Goal: Information Seeking & Learning: Learn about a topic

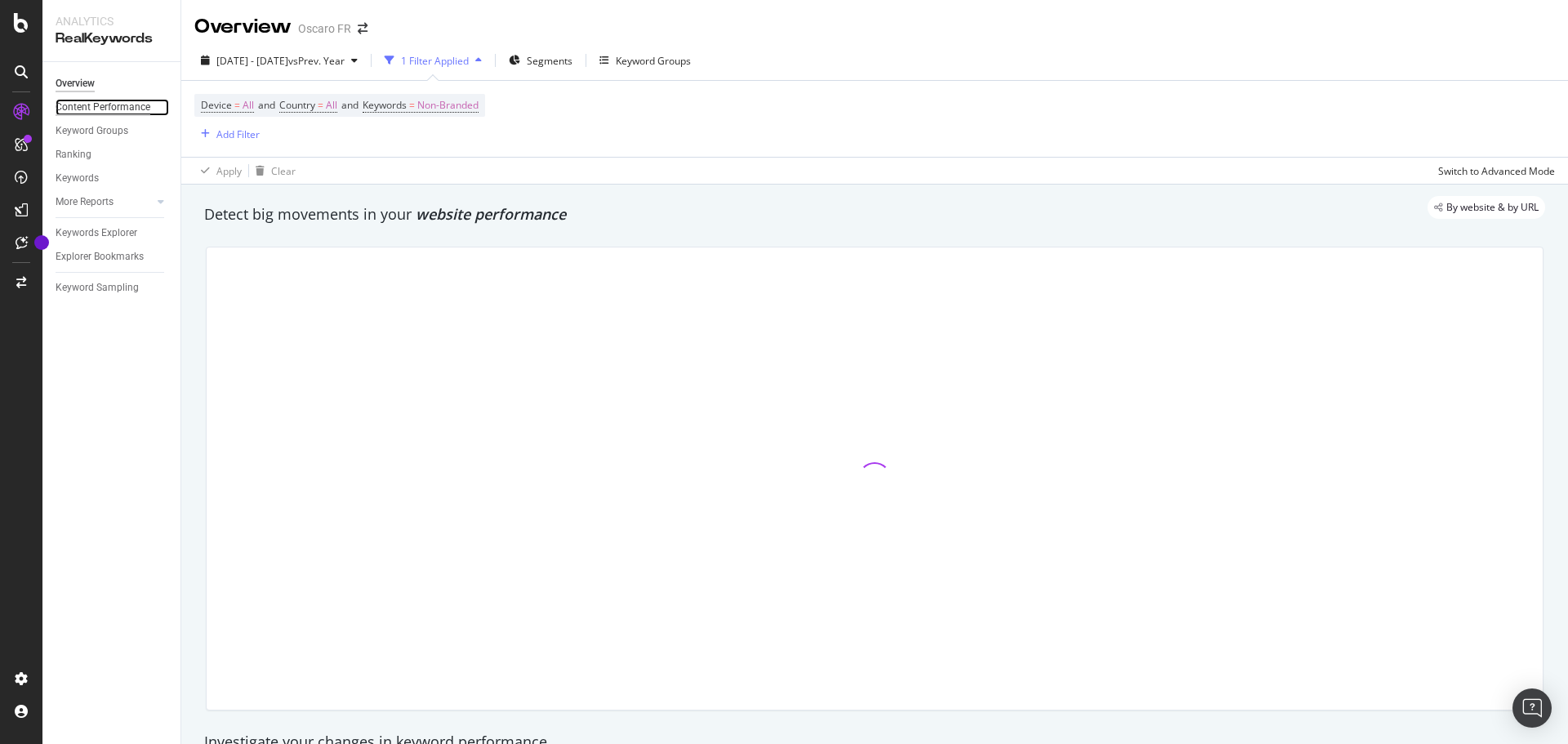
click at [126, 106] on div "Content Performance" at bounding box center [102, 108] width 95 height 17
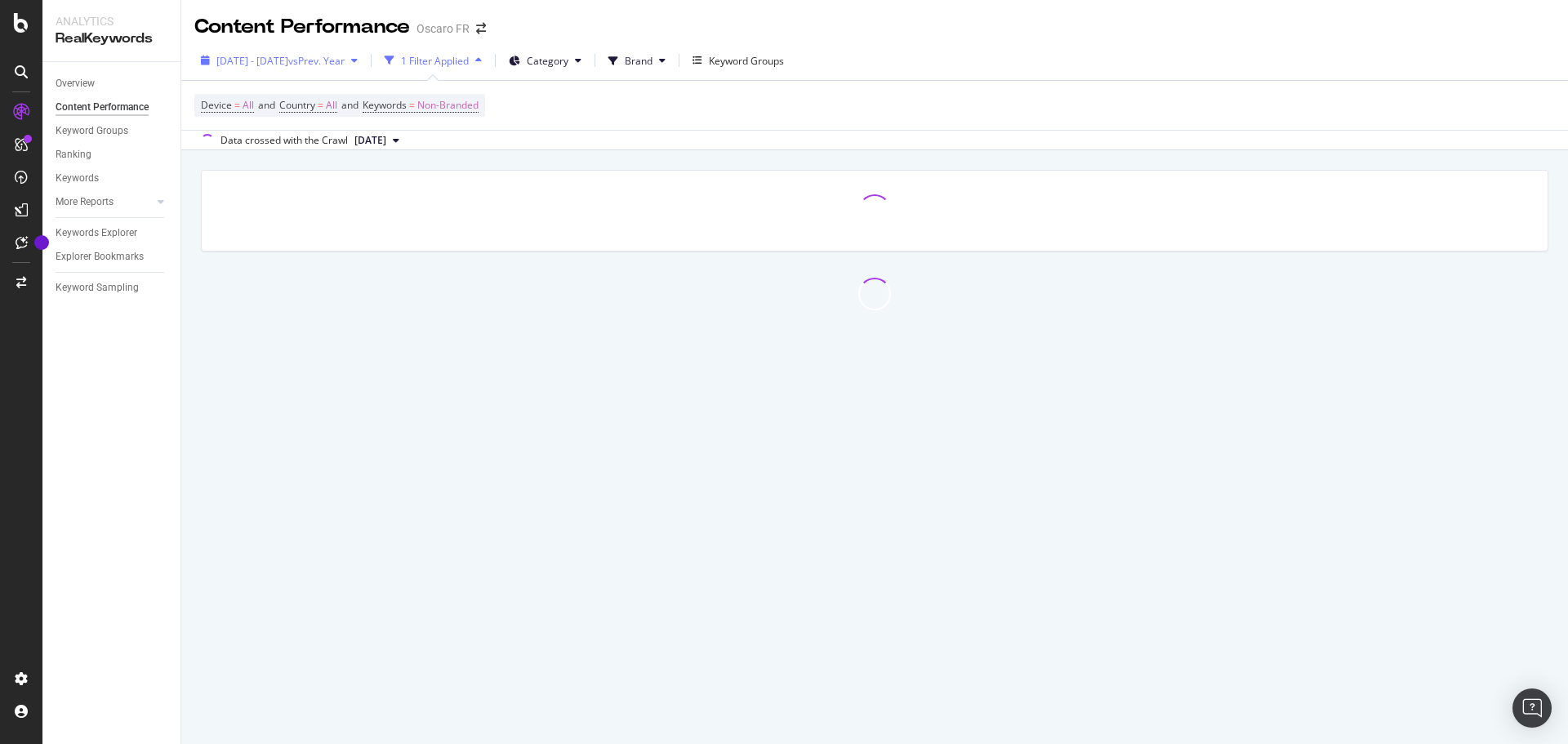
click at [333, 49] on div "[DATE] - [DATE] vs Prev. Year" at bounding box center [278, 60] width 170 height 25
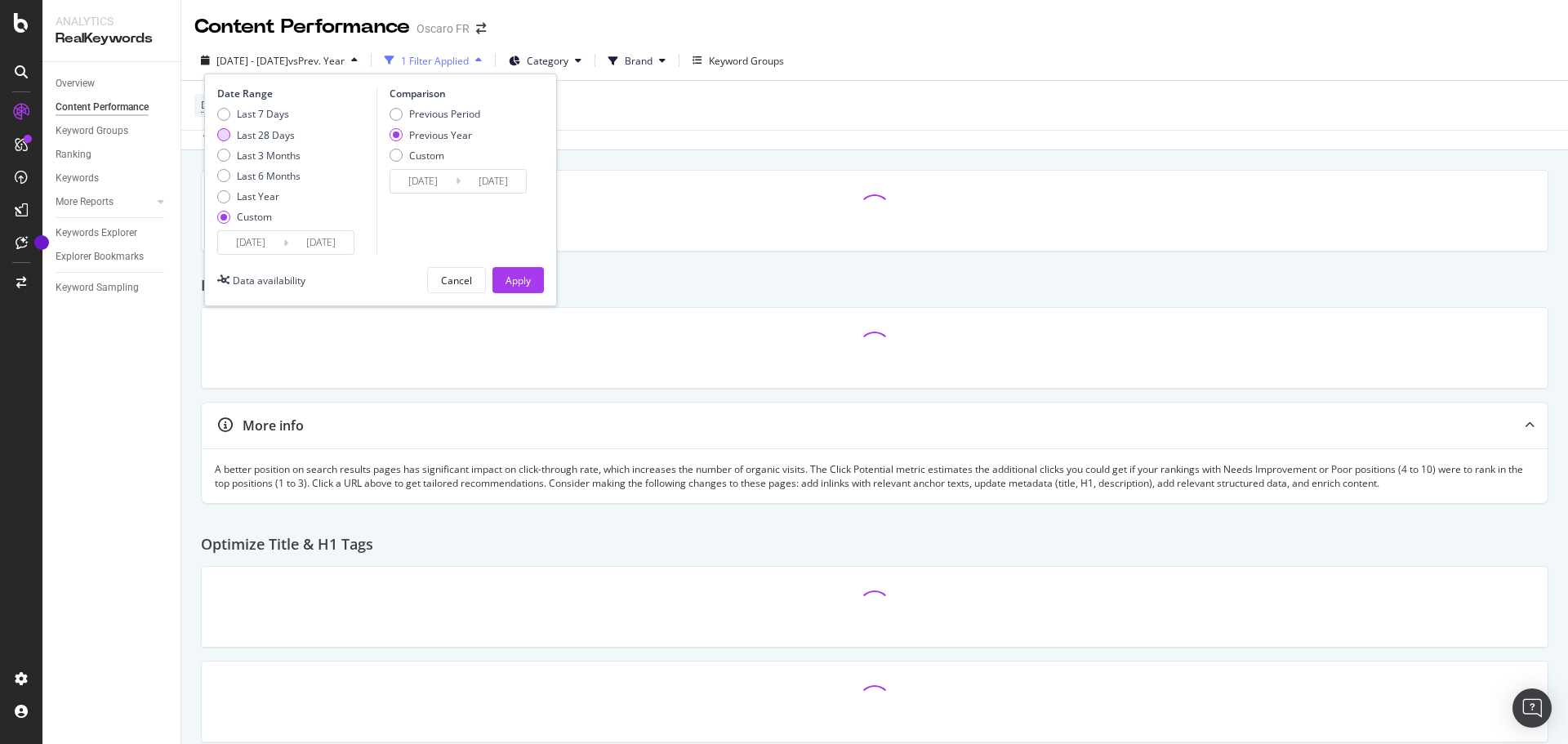
click at [296, 136] on div "Last 28 Days" at bounding box center [258, 134] width 84 height 14
type input "[DATE]"
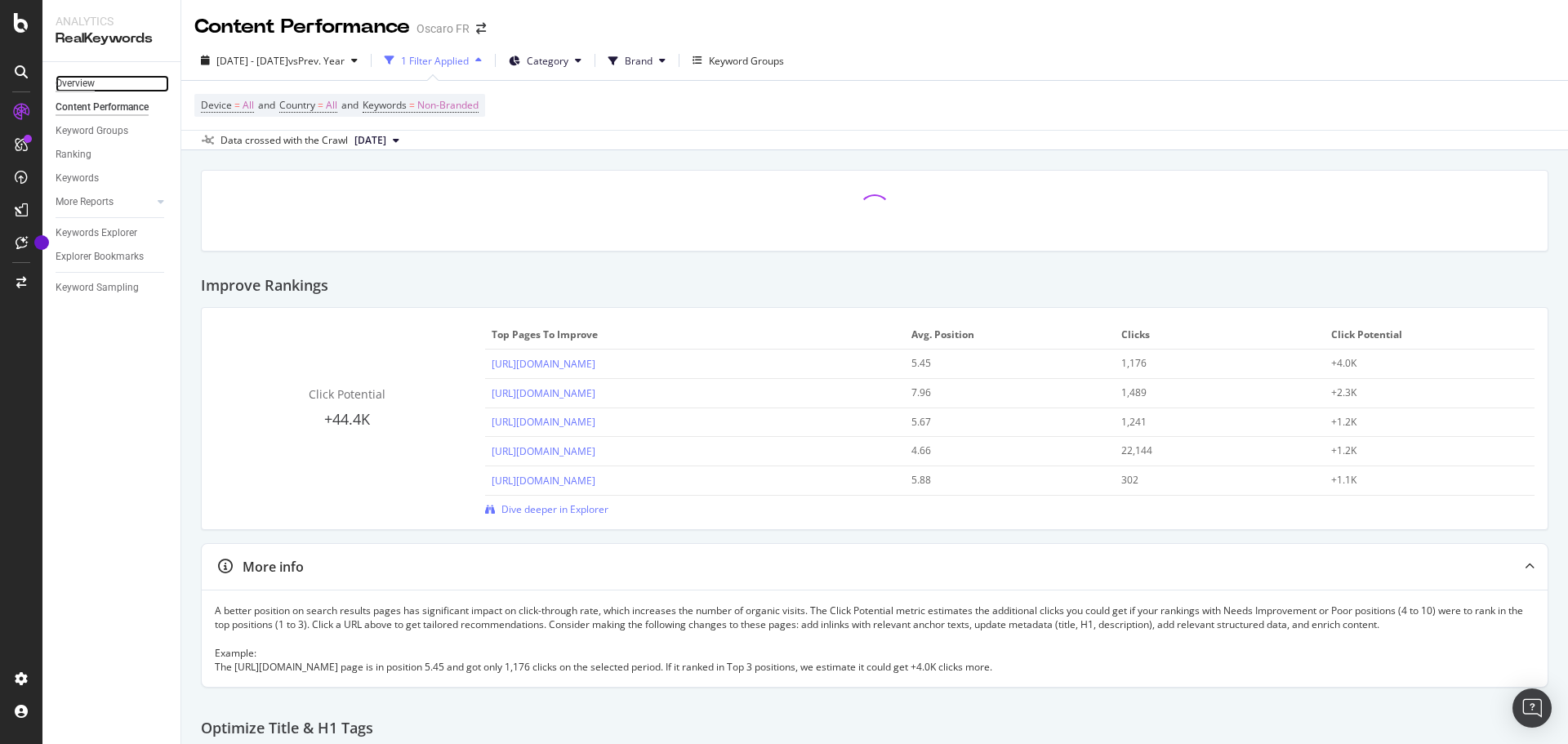
click at [95, 82] on div "Overview" at bounding box center [74, 84] width 40 height 17
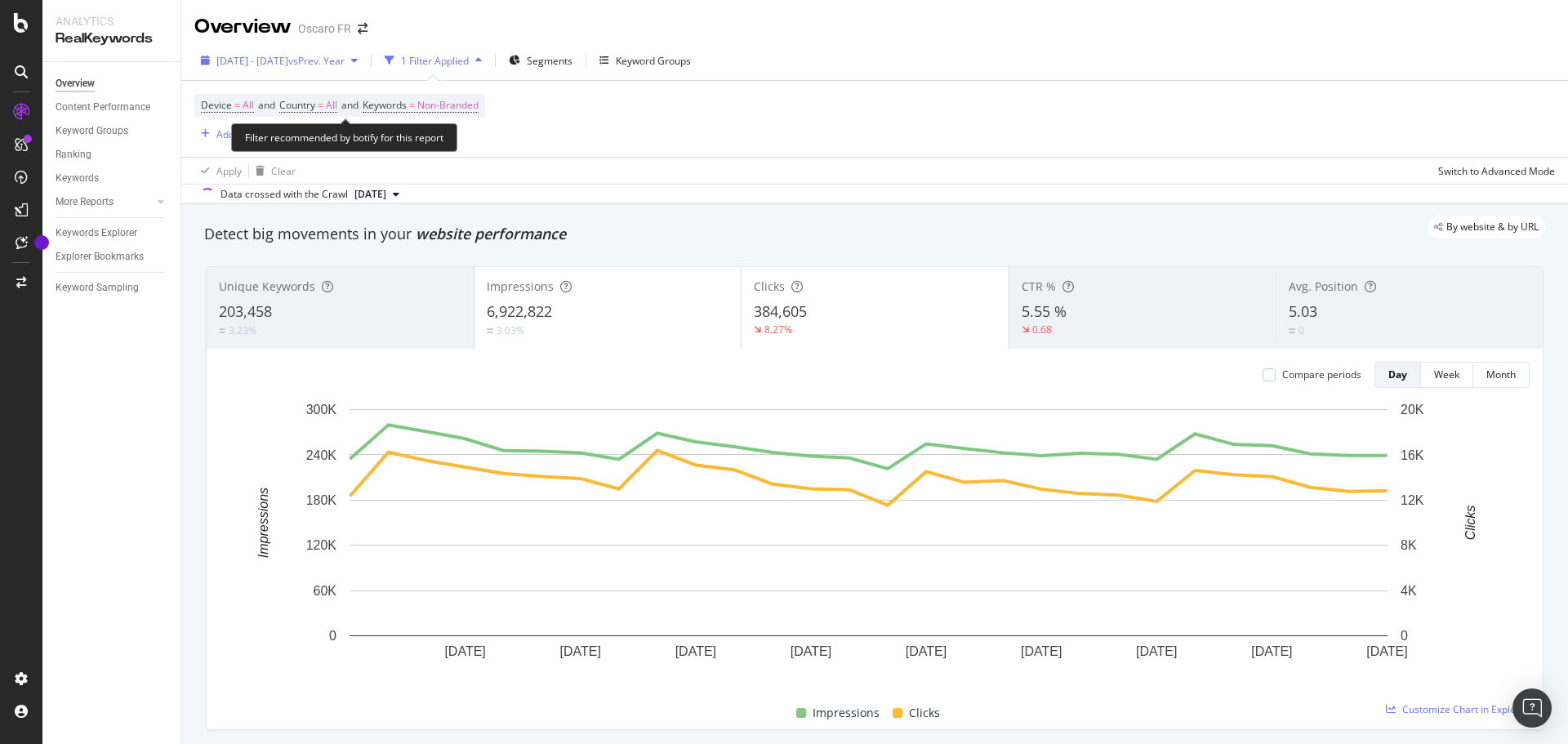
click at [364, 68] on div "[DATE] - [DATE] vs Prev. Year" at bounding box center [278, 60] width 170 height 25
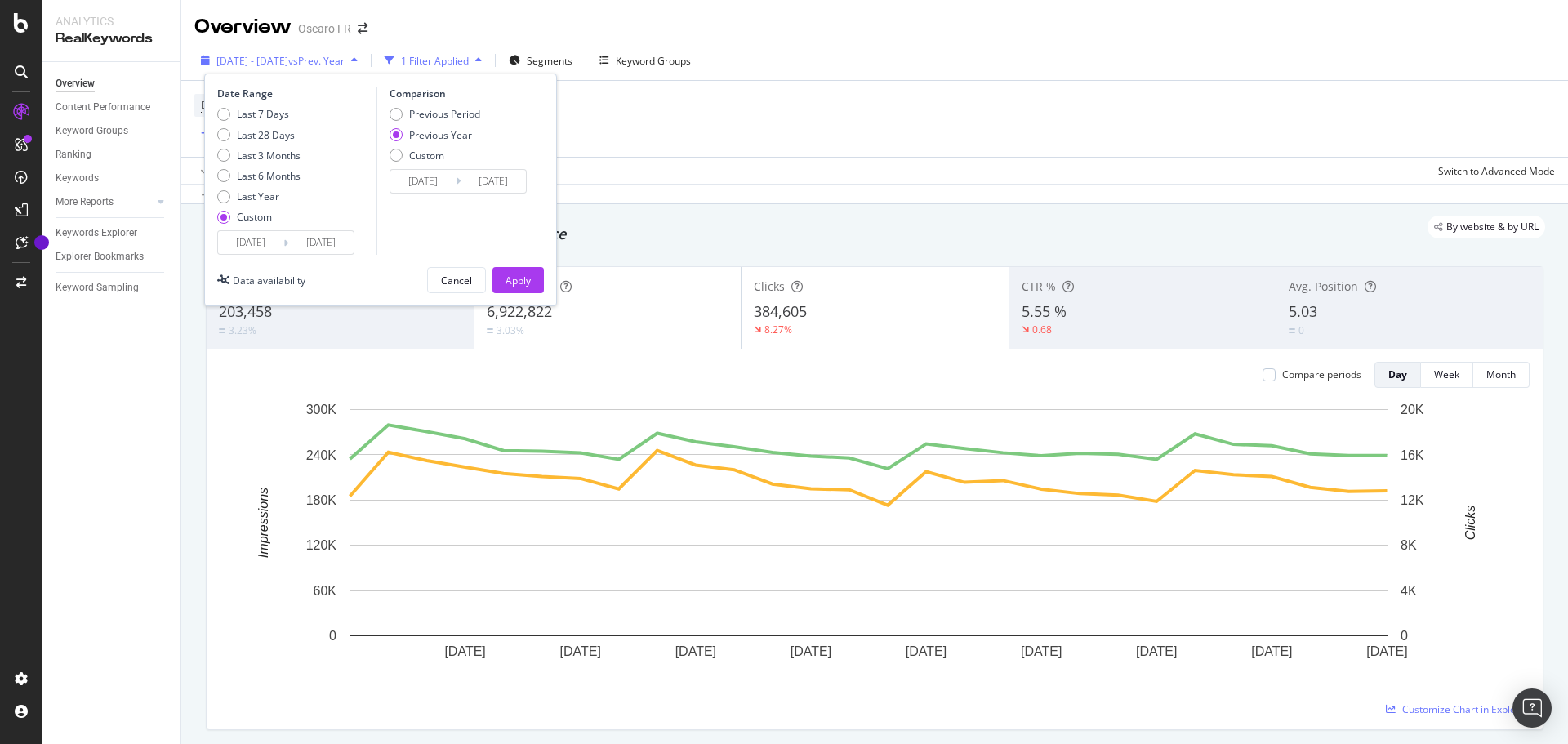
drag, startPoint x: 375, startPoint y: 68, endPoint x: 381, endPoint y: 62, distance: 8.5
click at [345, 62] on span "vs Prev. Year" at bounding box center [316, 61] width 56 height 14
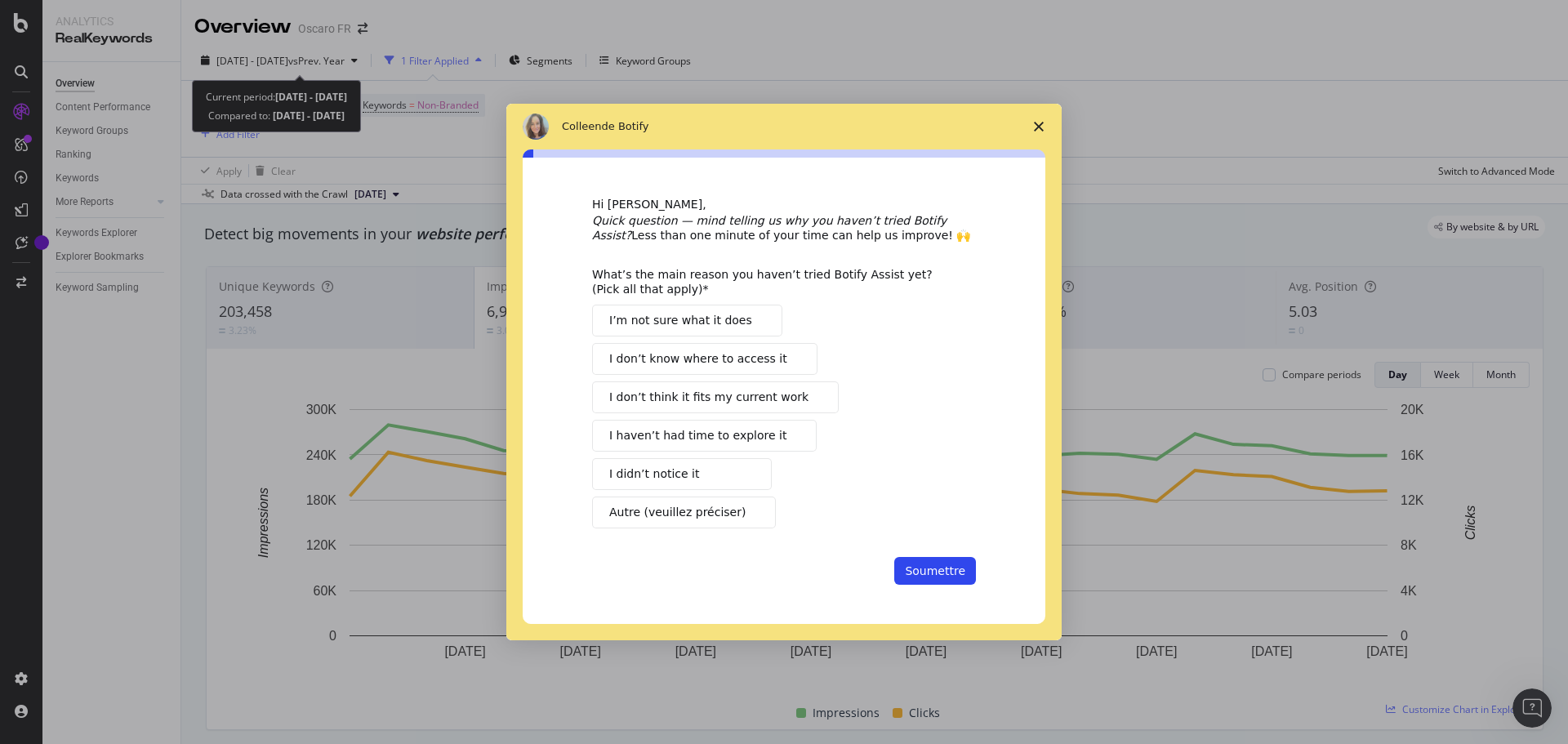
click at [1035, 119] on span "Fermer l'enquête" at bounding box center [1039, 127] width 46 height 46
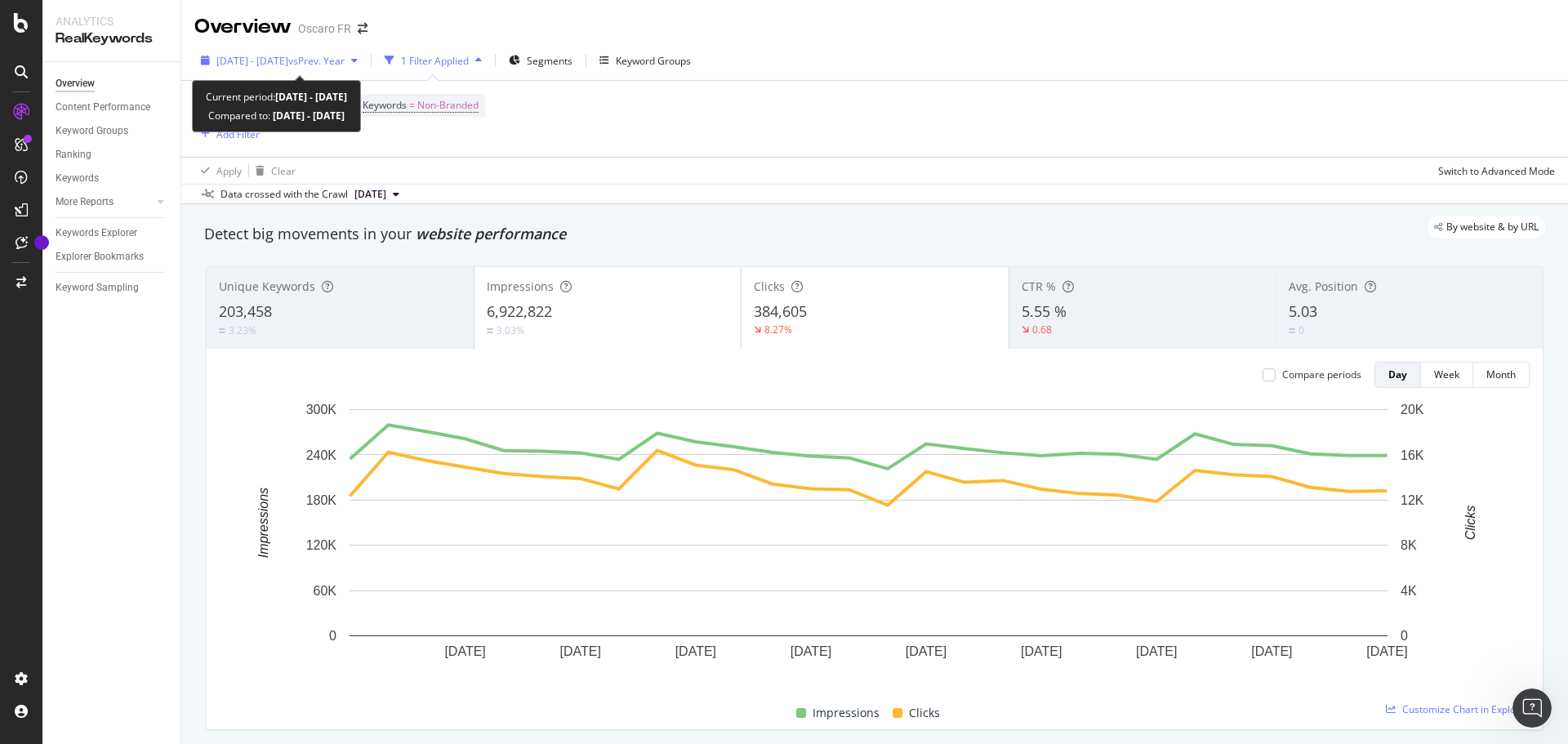
click at [345, 59] on span "vs Prev. Year" at bounding box center [316, 61] width 56 height 14
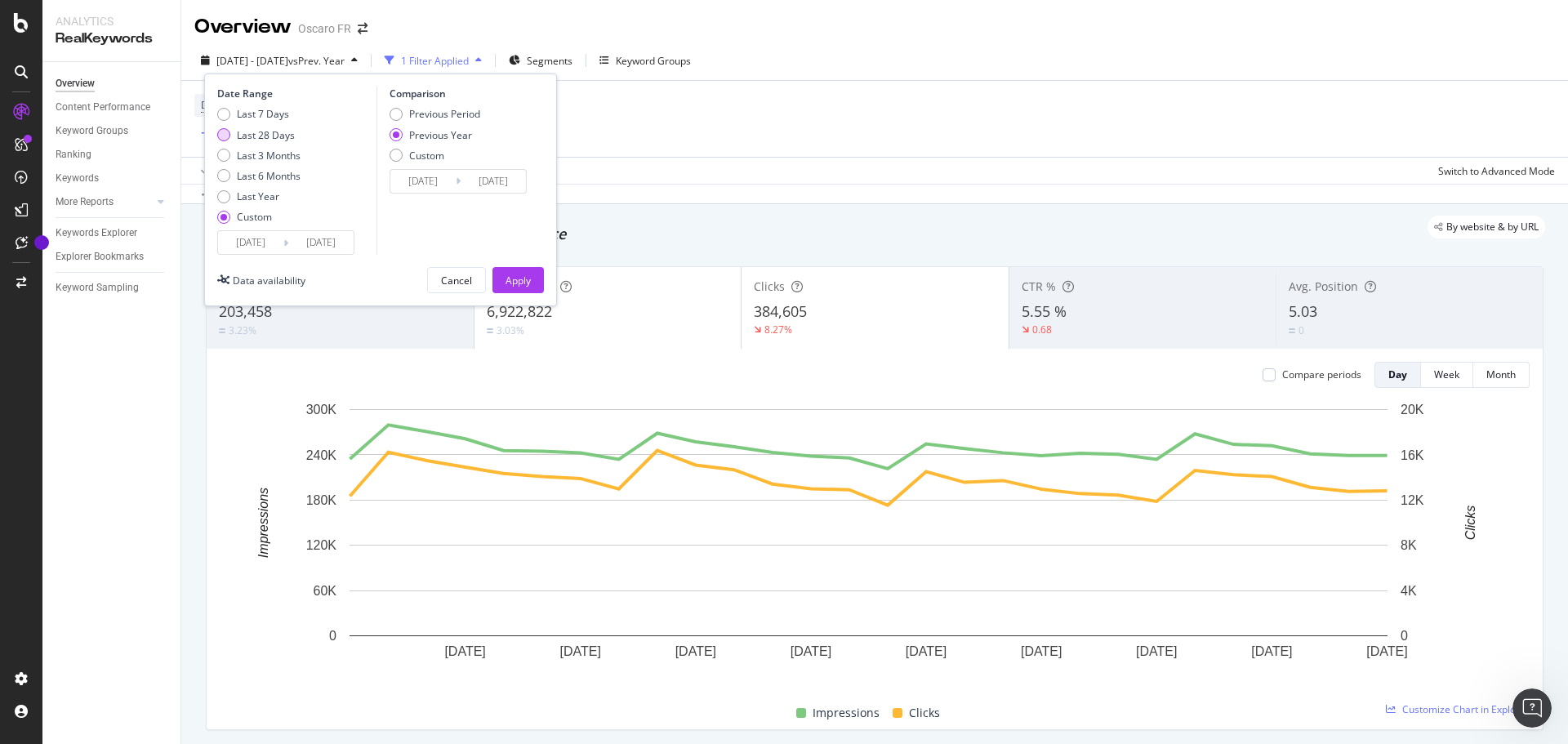
click at [296, 132] on div "Last 28 Days" at bounding box center [258, 134] width 84 height 14
type input "[DATE]"
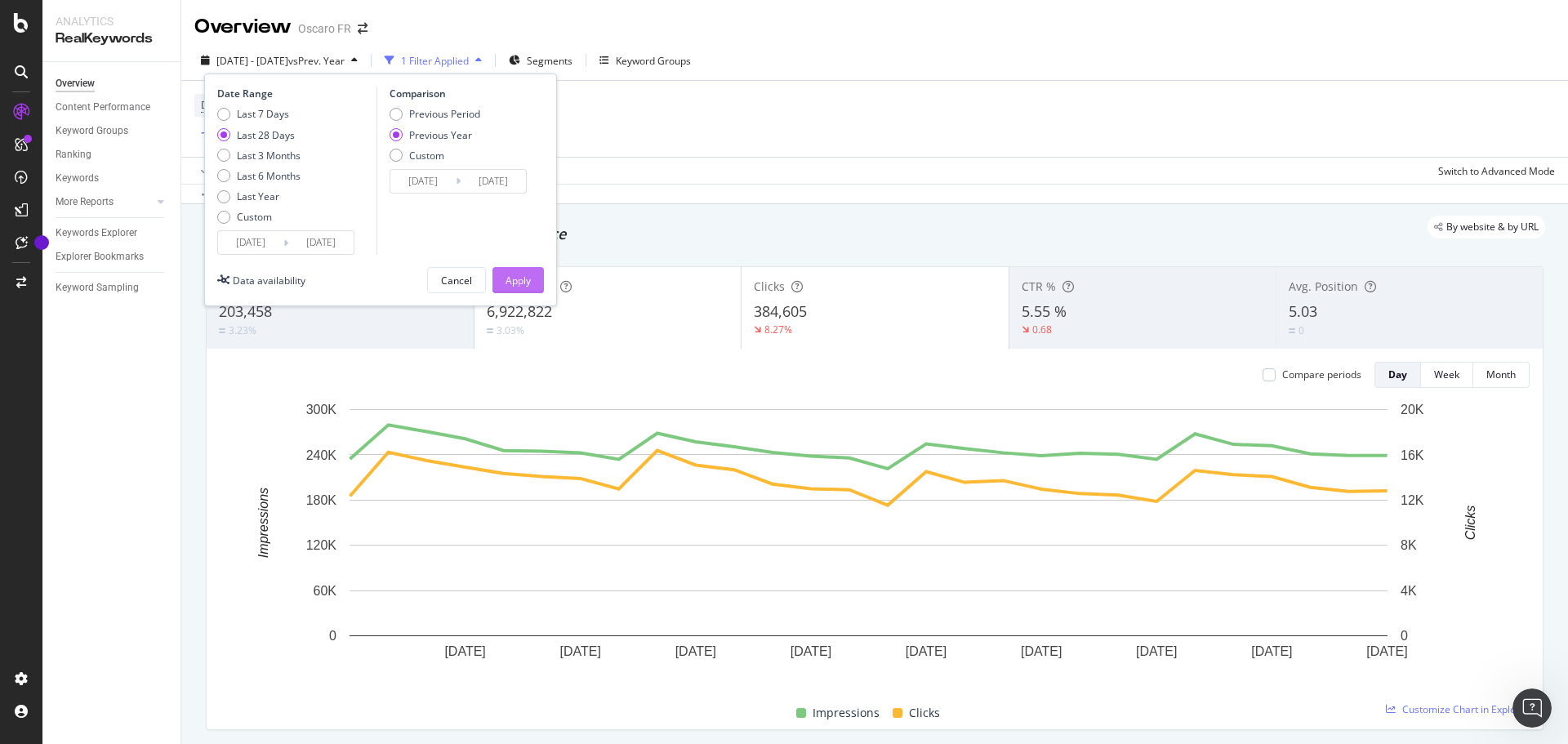
click at [510, 268] on div "Apply" at bounding box center [518, 280] width 26 height 25
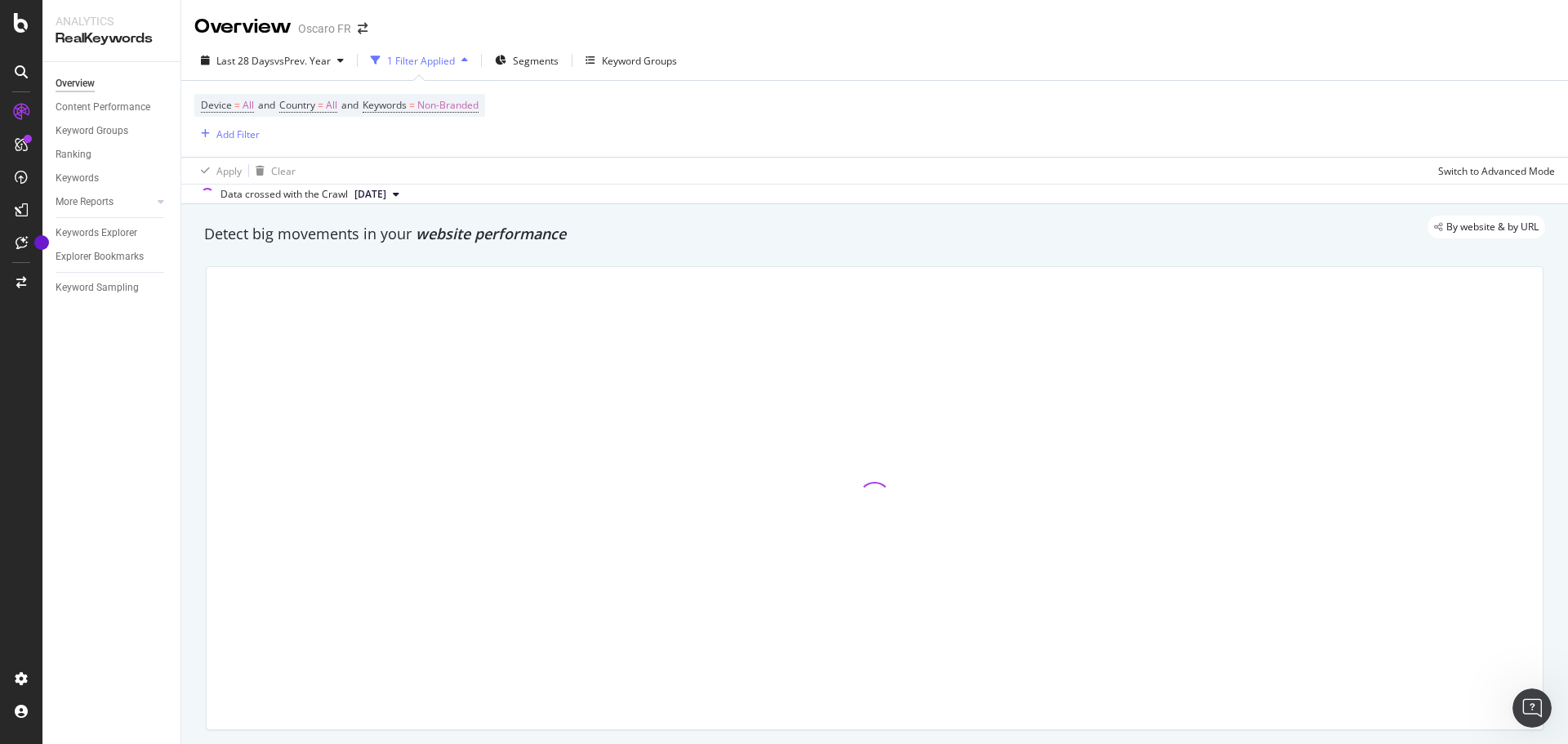
click at [597, 245] on div "Detect big movements in your website performance" at bounding box center [874, 234] width 1341 height 21
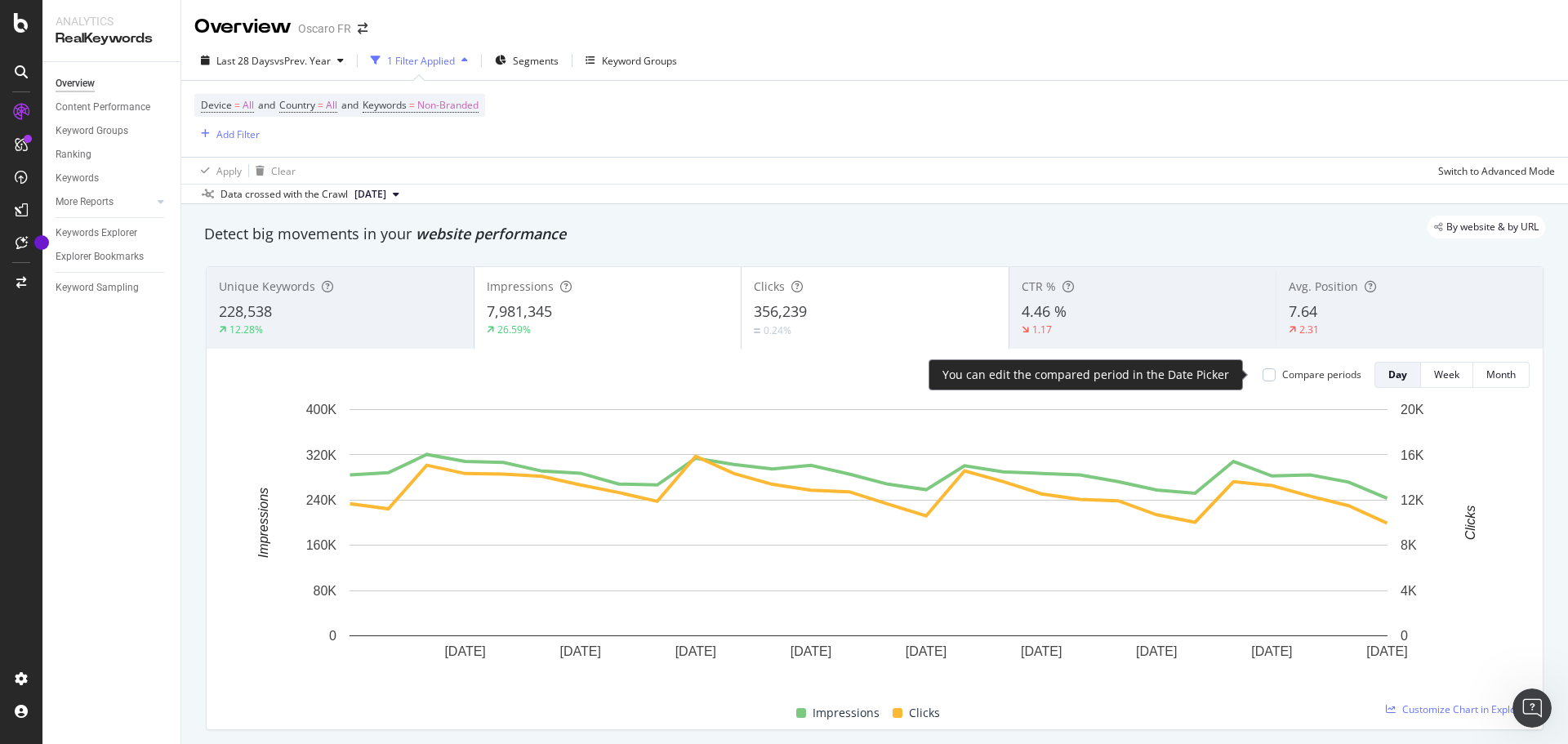
click at [1285, 372] on div "Compare periods" at bounding box center [1322, 374] width 79 height 14
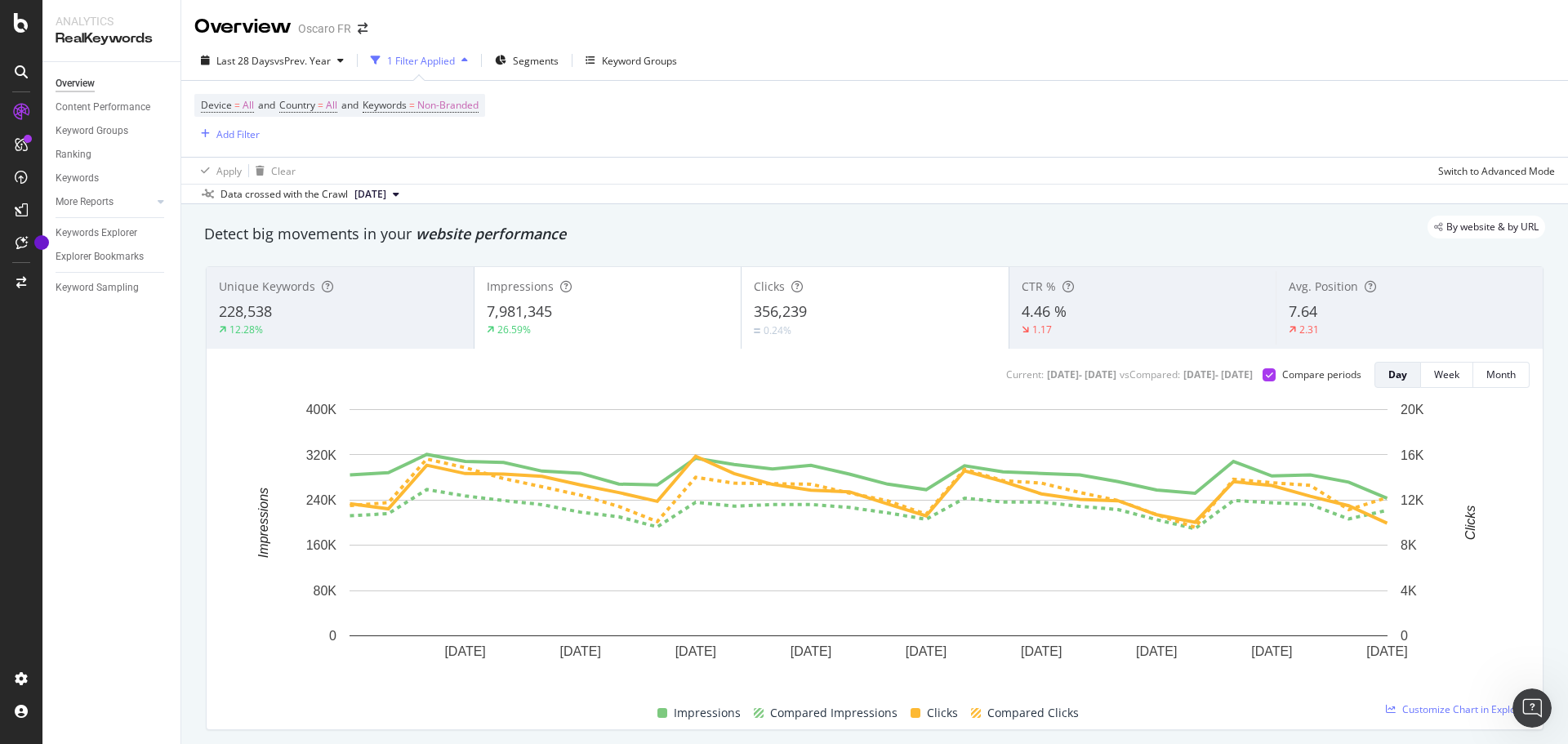
click at [659, 333] on div "26.59%" at bounding box center [608, 330] width 243 height 15
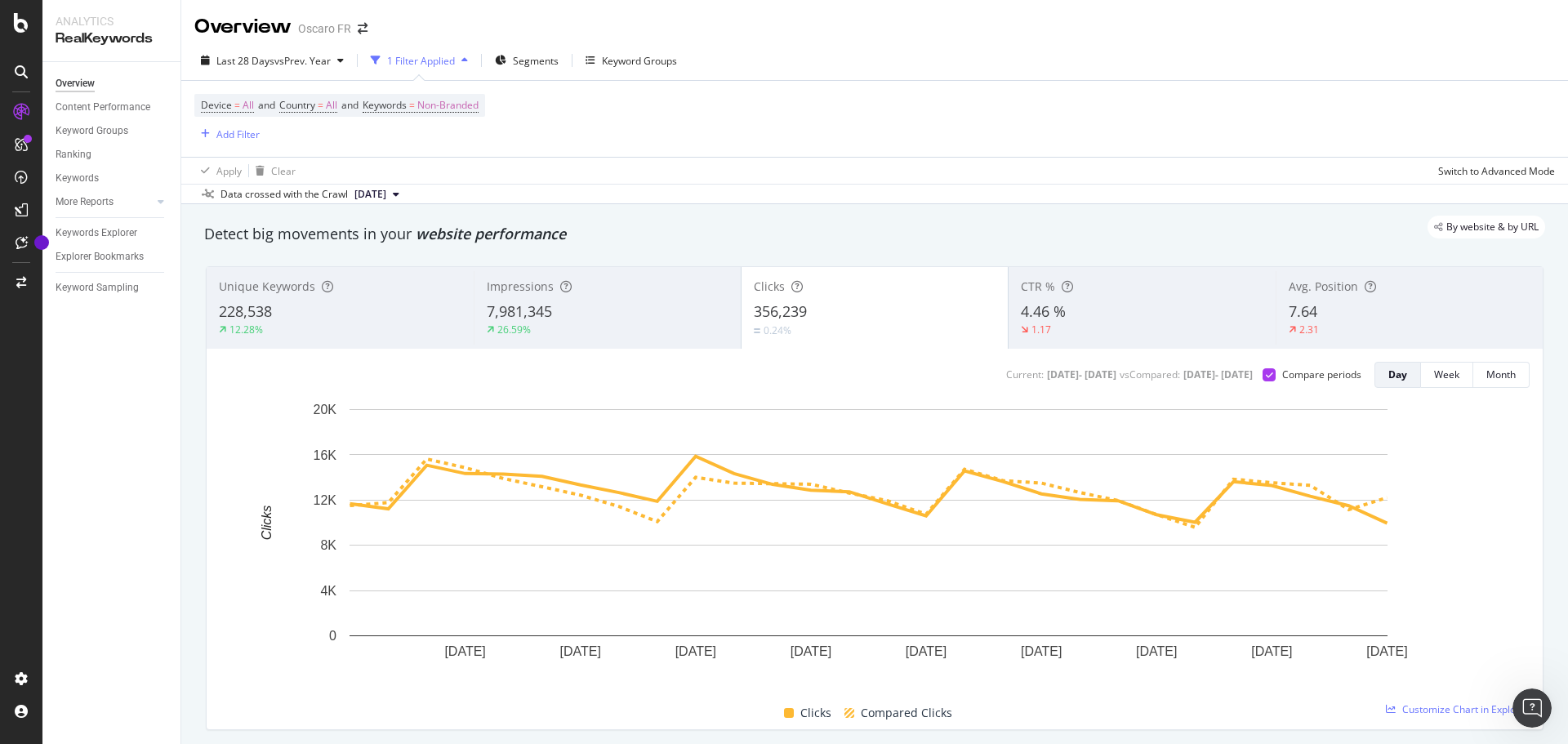
click at [542, 281] on span "Impressions" at bounding box center [520, 286] width 67 height 16
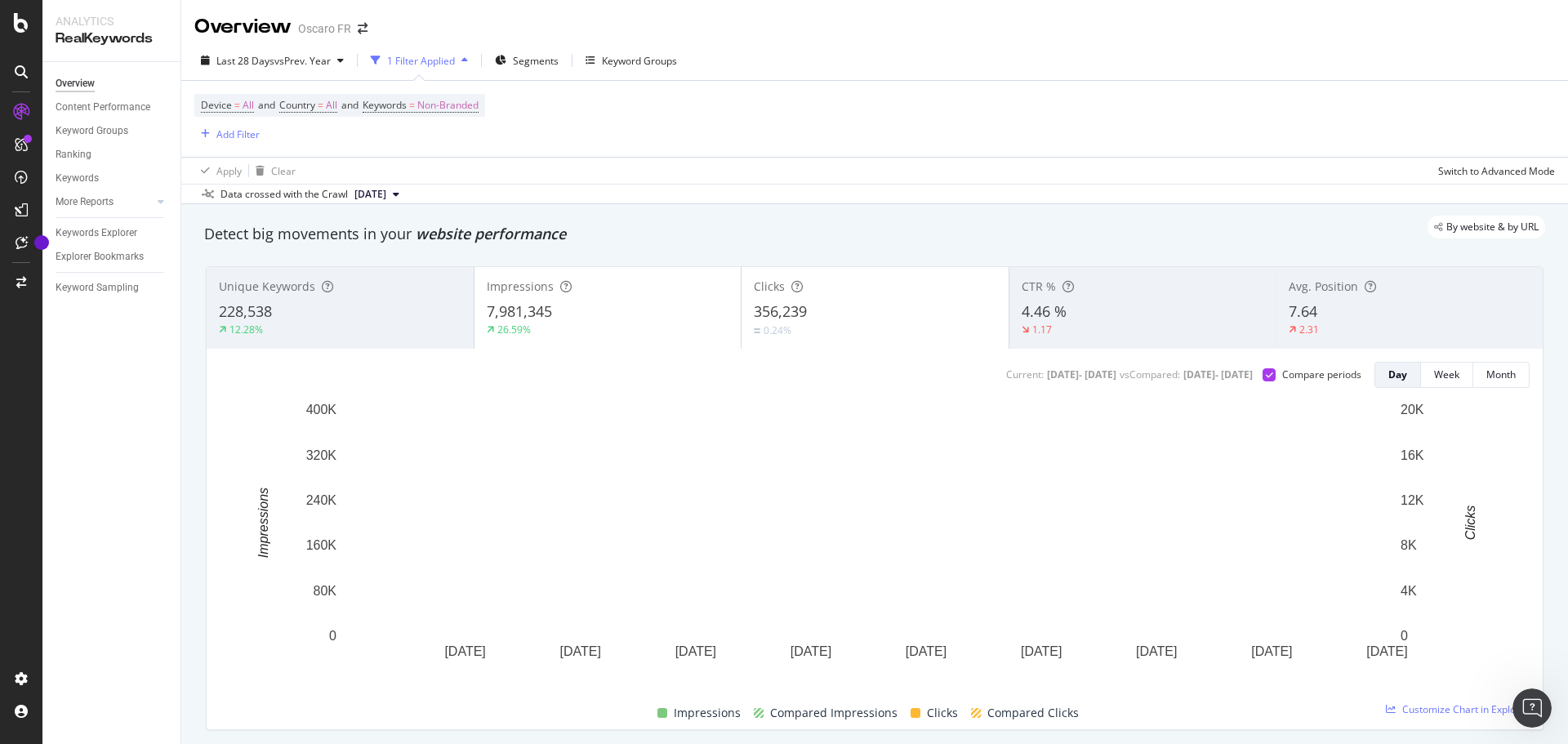
click at [779, 289] on div "Clicks" at bounding box center [875, 287] width 243 height 17
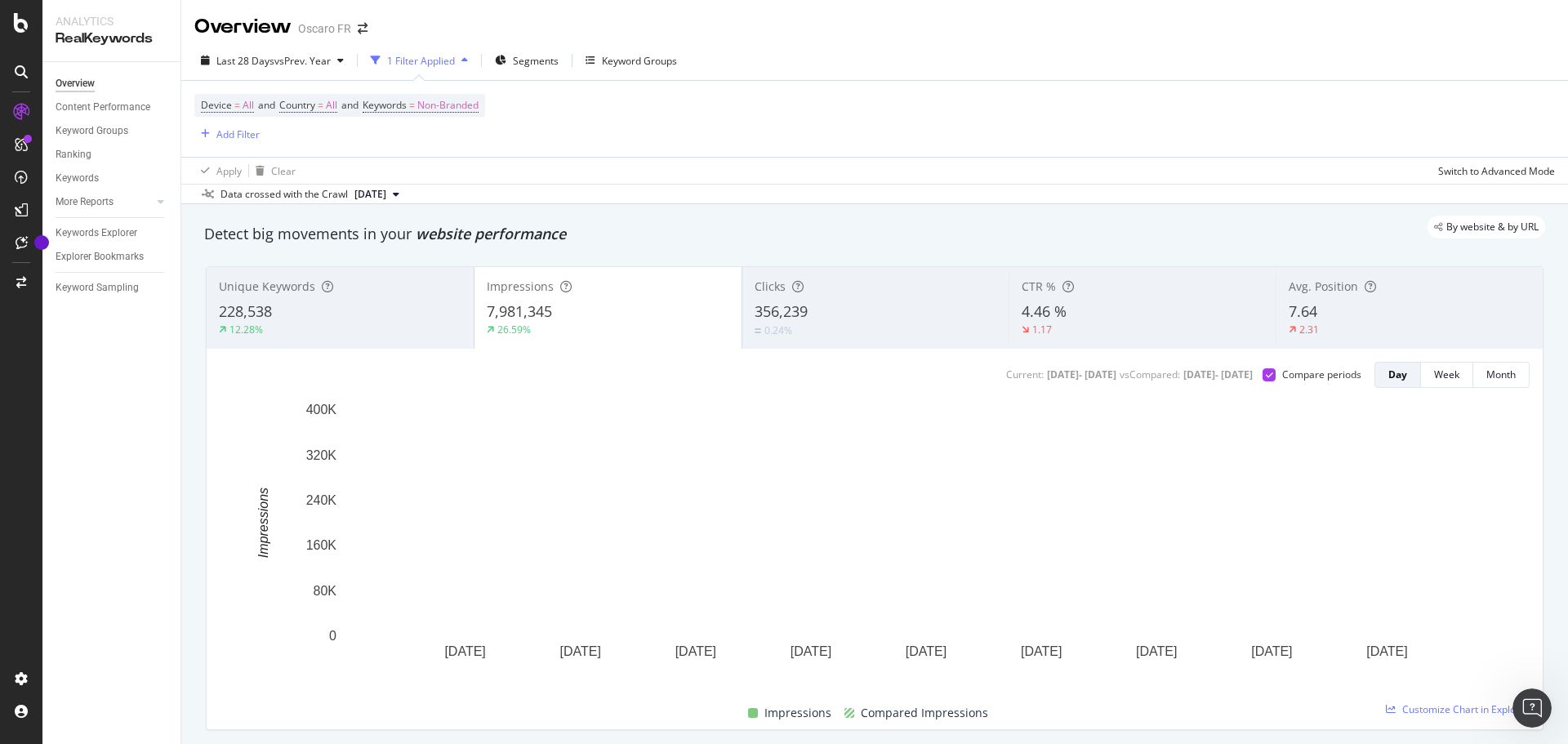
click at [926, 333] on div "0.24%" at bounding box center [876, 330] width 243 height 16
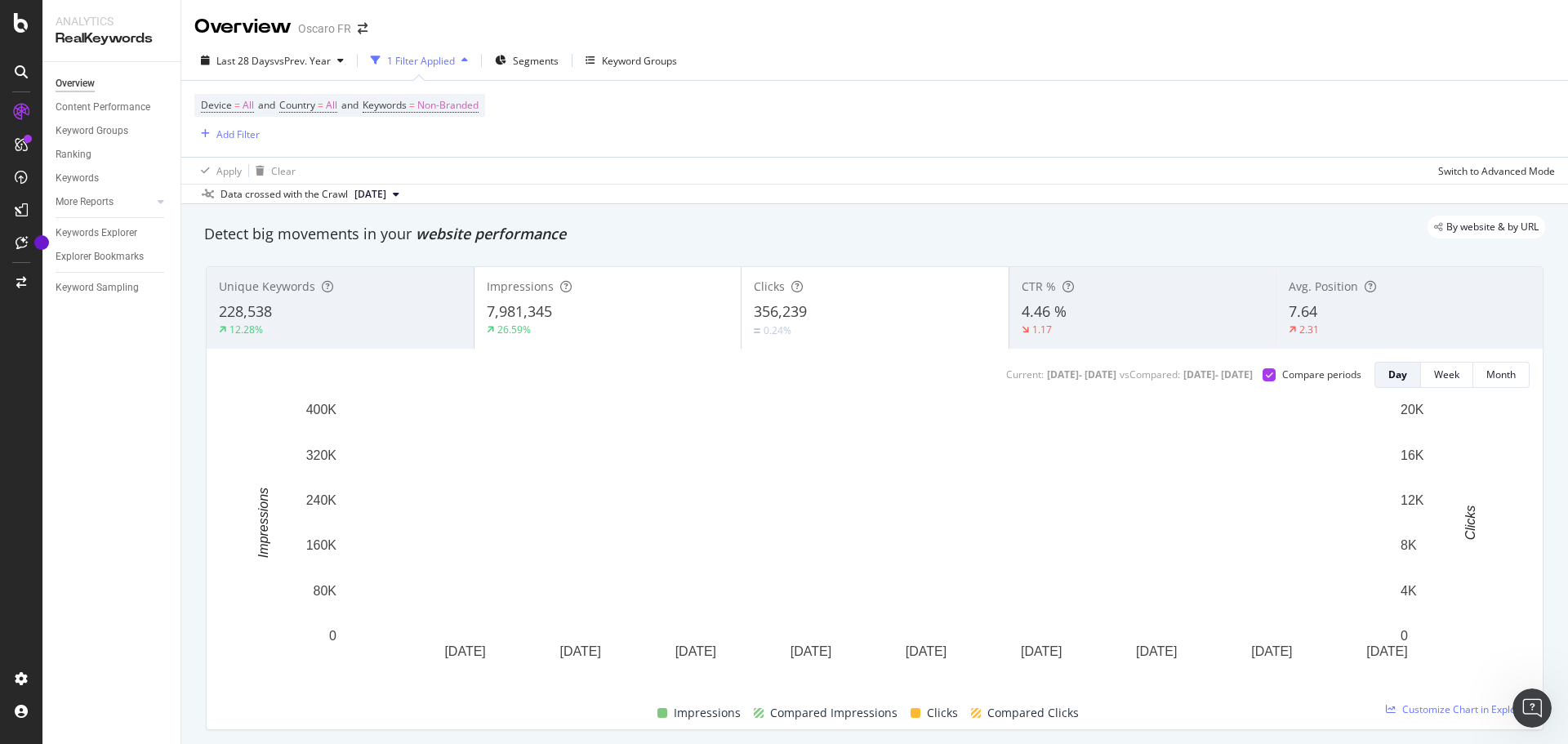
click at [640, 315] on div "7,981,345" at bounding box center [608, 312] width 243 height 21
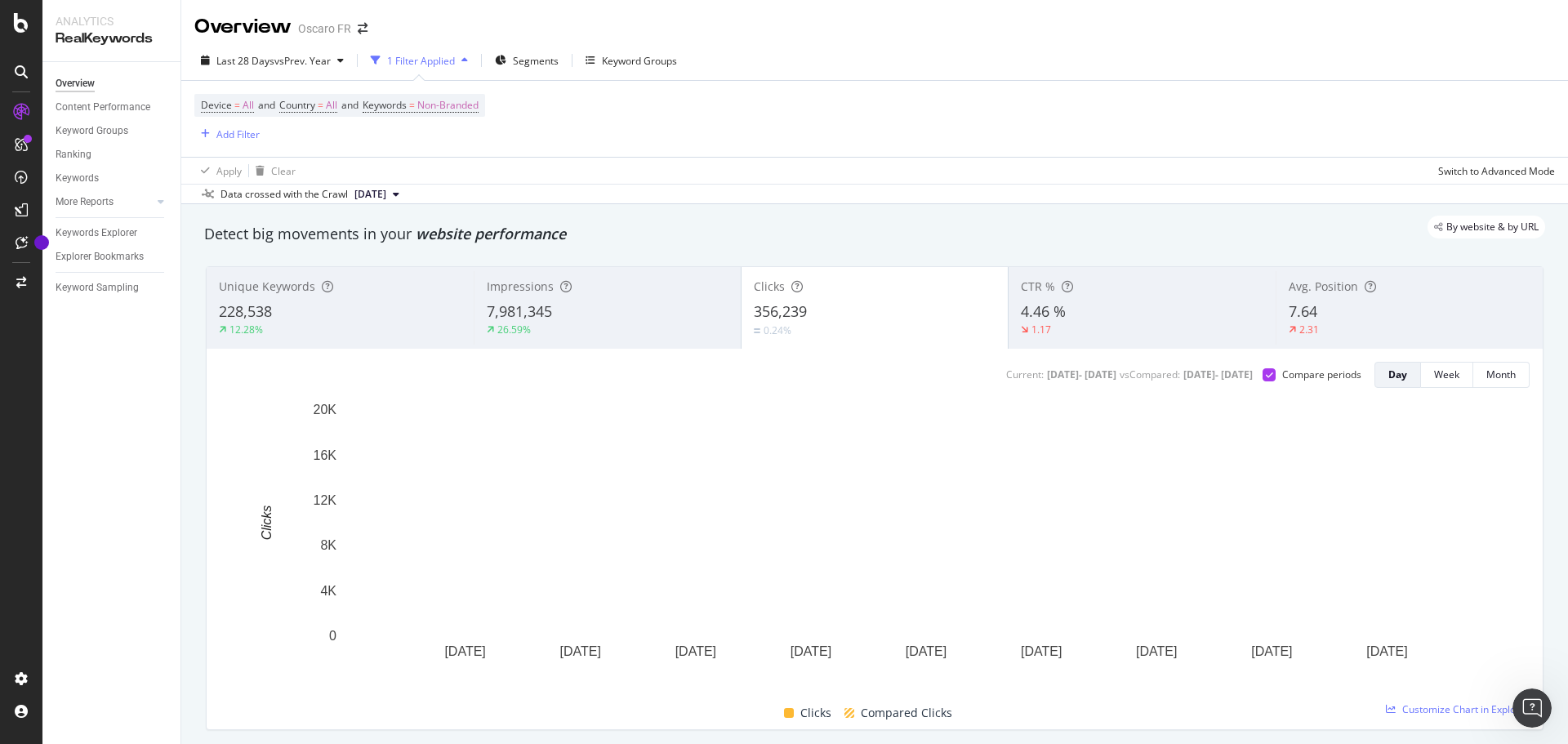
click at [596, 333] on div "26.59%" at bounding box center [608, 330] width 242 height 15
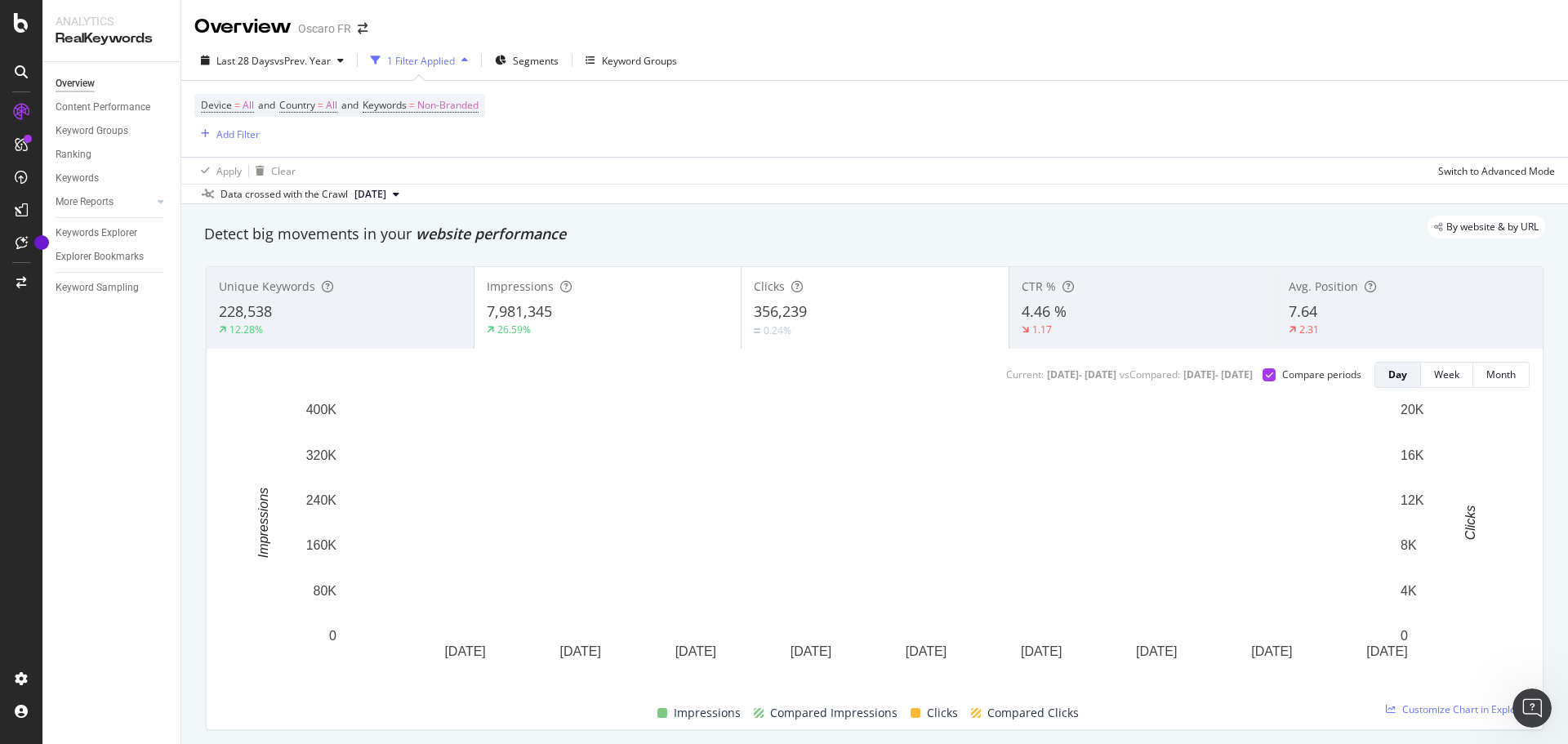
click at [800, 324] on div "0.24%" at bounding box center [875, 330] width 243 height 16
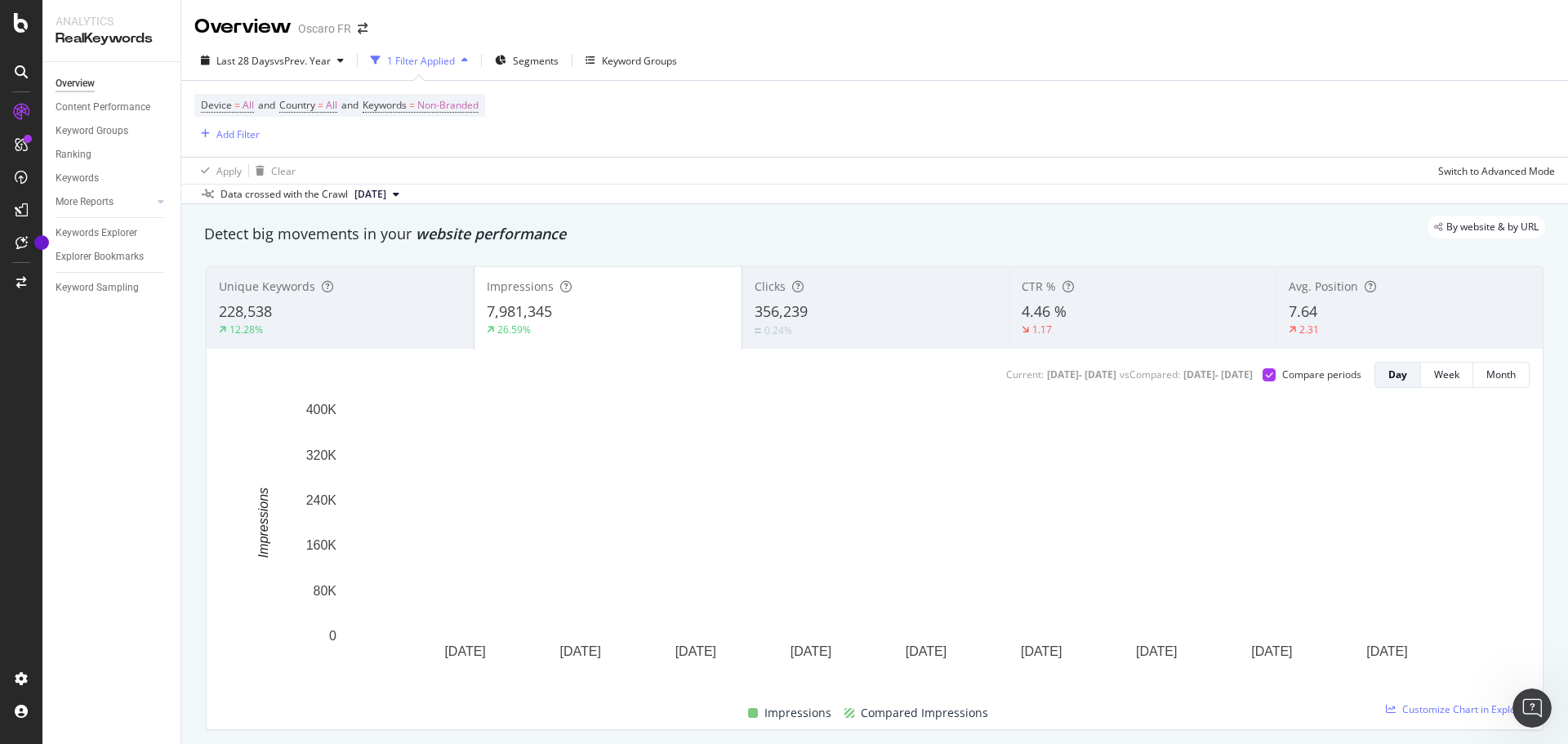
click at [648, 326] on div "26.59%" at bounding box center [608, 330] width 243 height 15
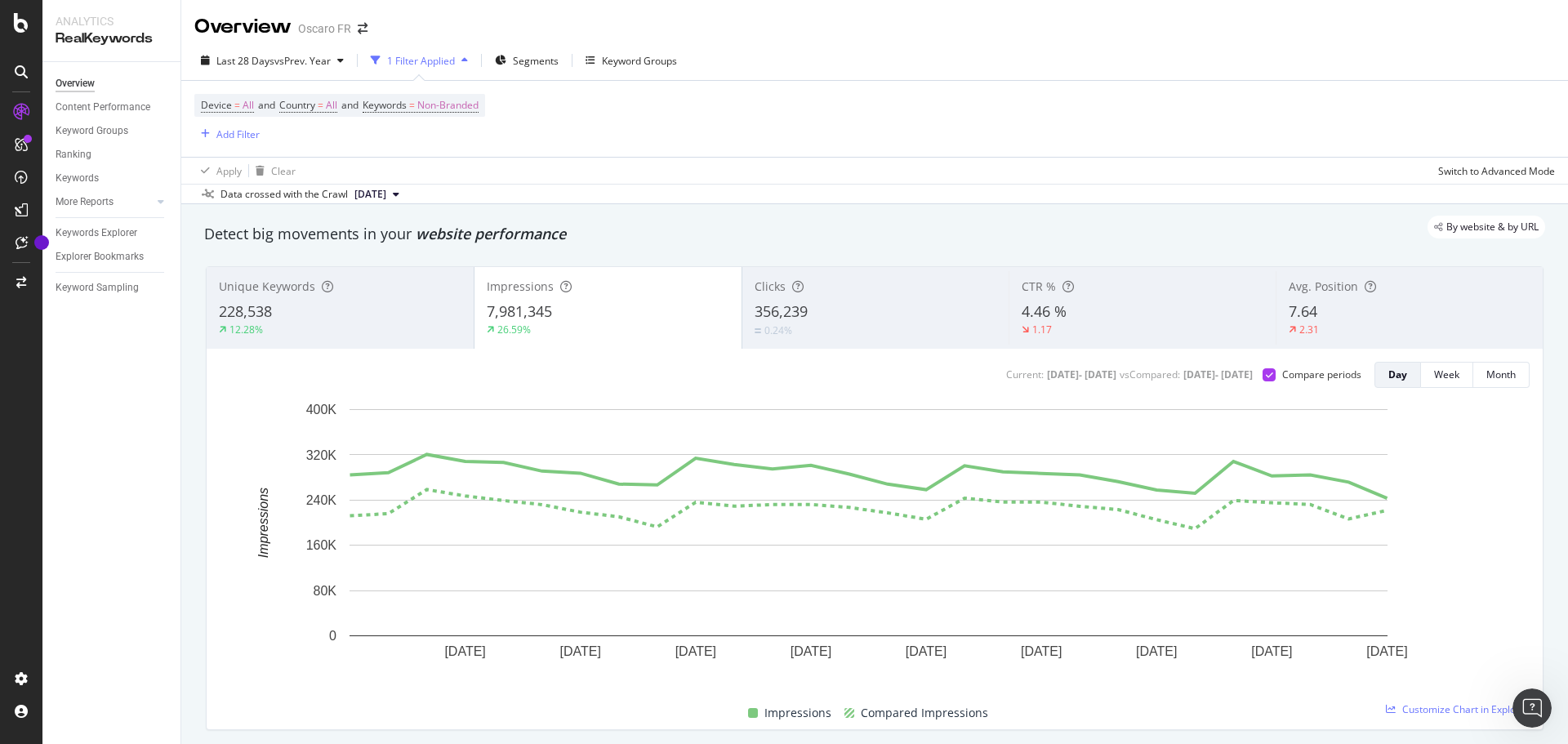
click at [797, 311] on span "356,239" at bounding box center [781, 311] width 53 height 19
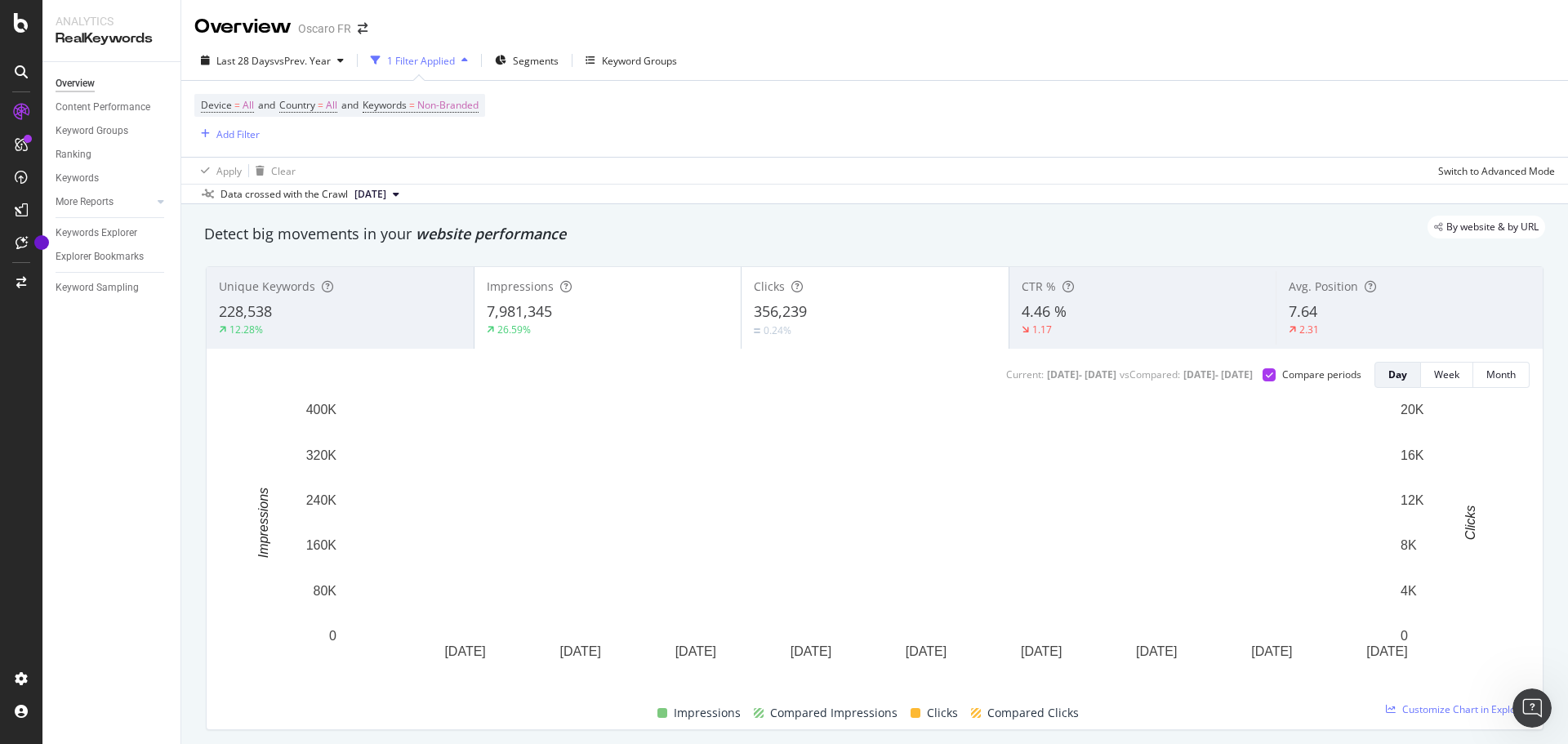
click at [677, 307] on div "7,981,345" at bounding box center [608, 312] width 243 height 21
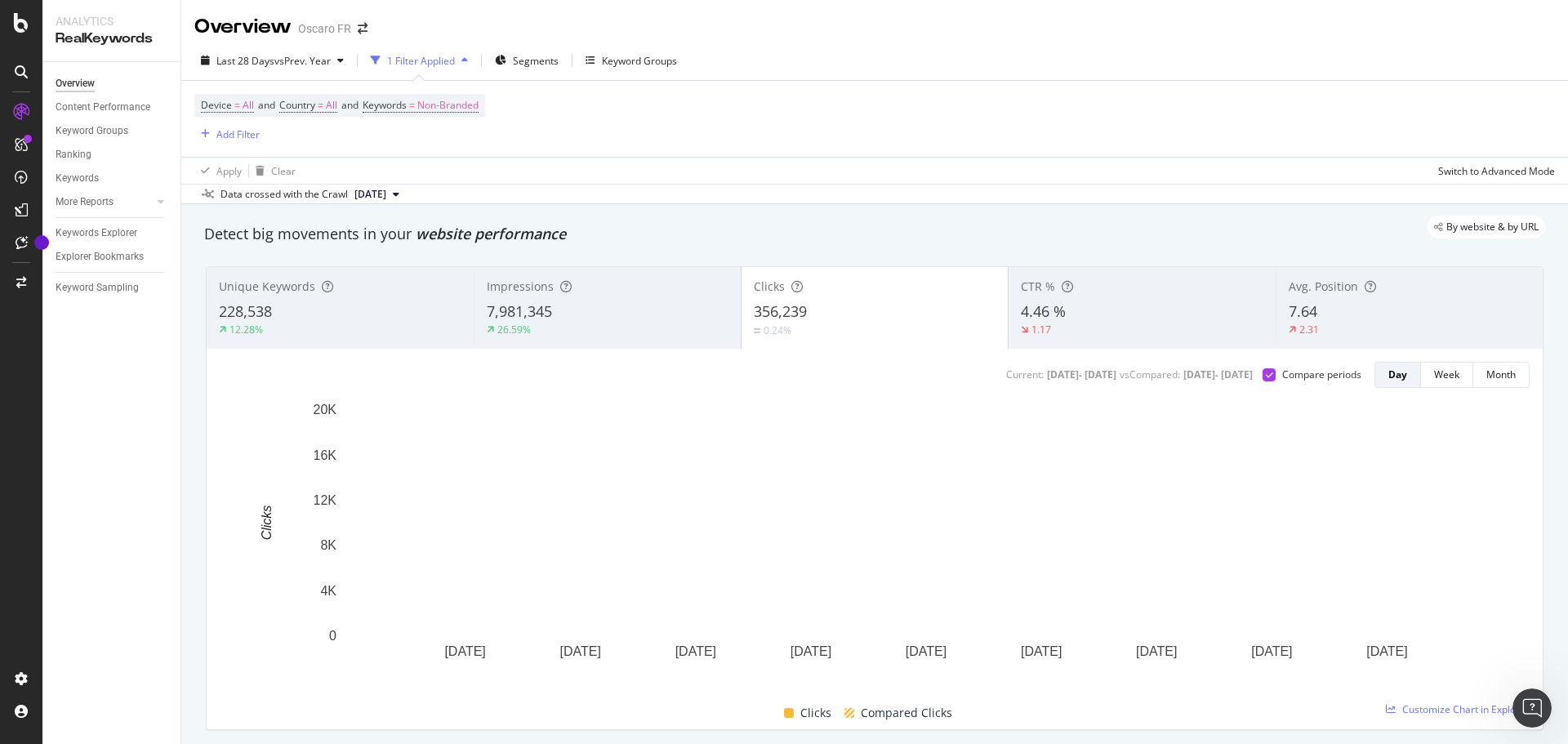
click at [686, 290] on div "Impressions" at bounding box center [608, 287] width 242 height 17
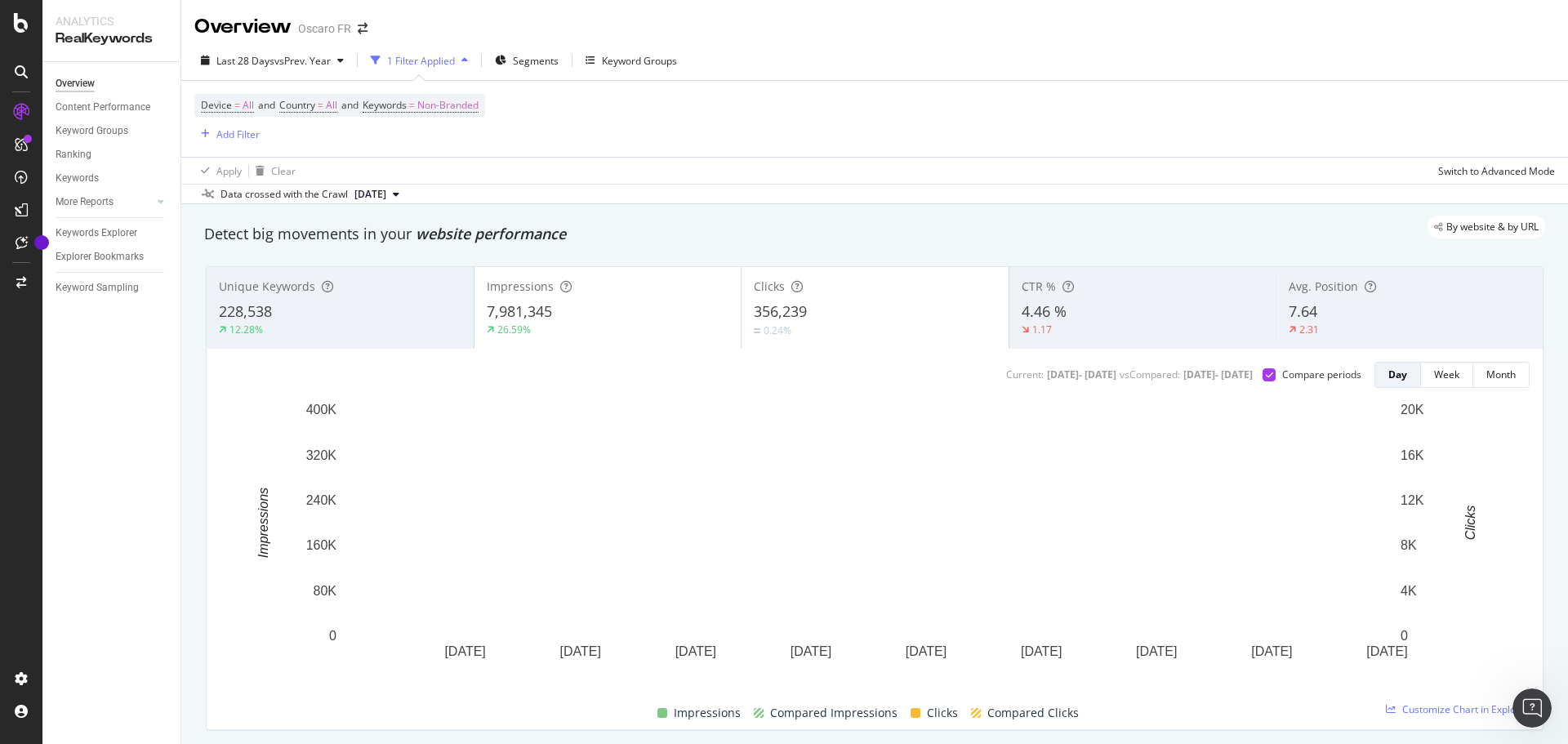
click at [889, 304] on div "356,239" at bounding box center [875, 312] width 243 height 21
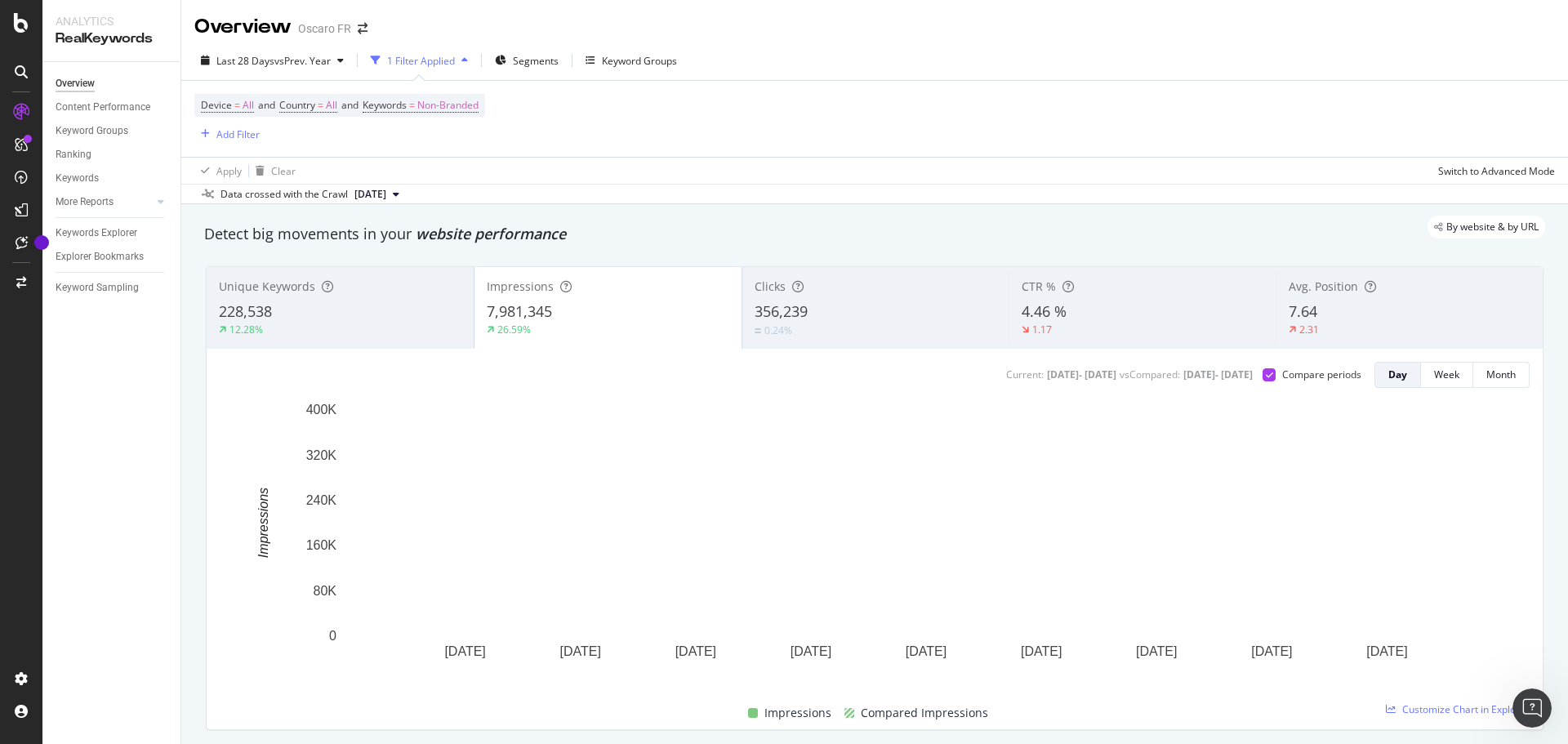
click at [856, 311] on div "356,239" at bounding box center [876, 312] width 243 height 21
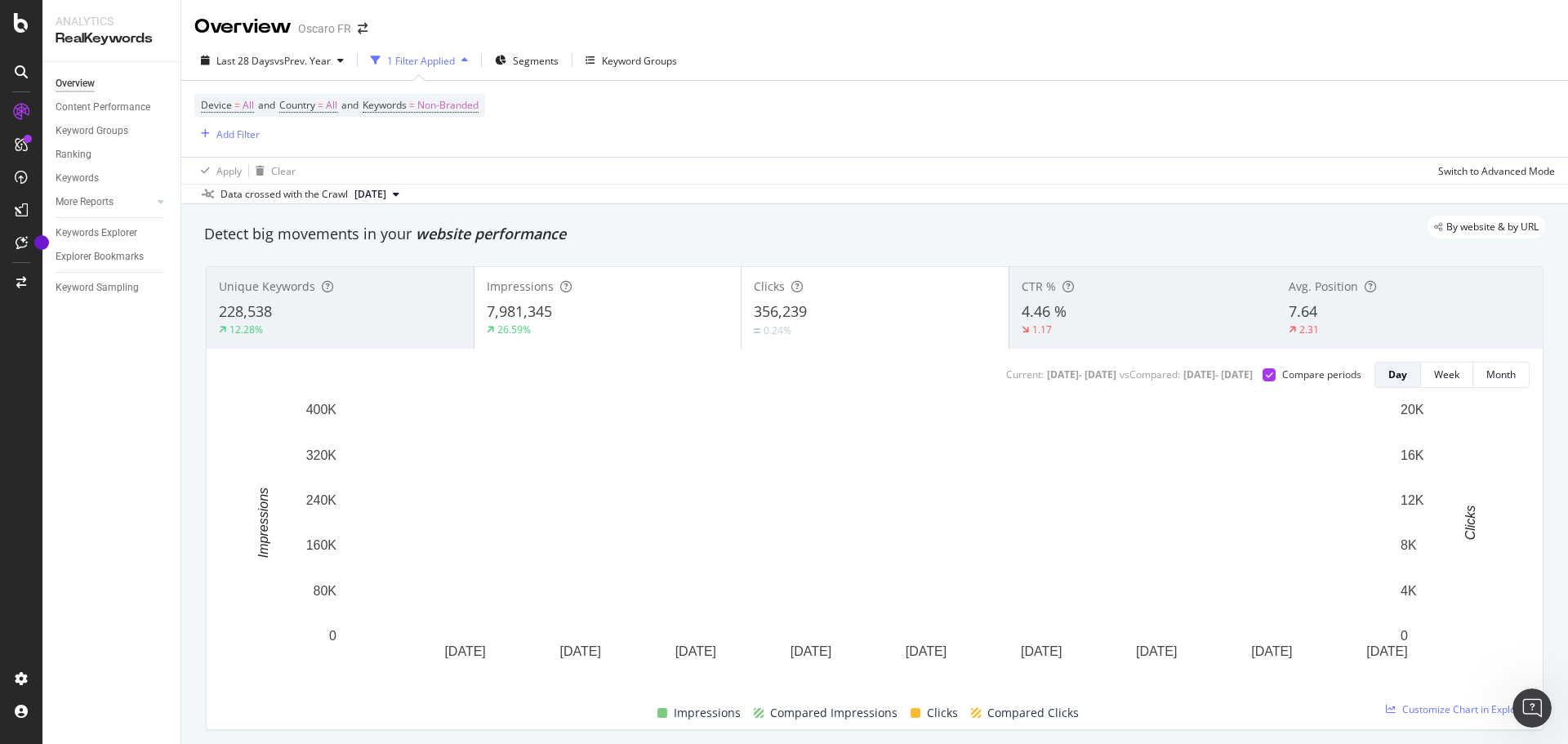
click at [681, 311] on div "7,981,345" at bounding box center [608, 312] width 243 height 21
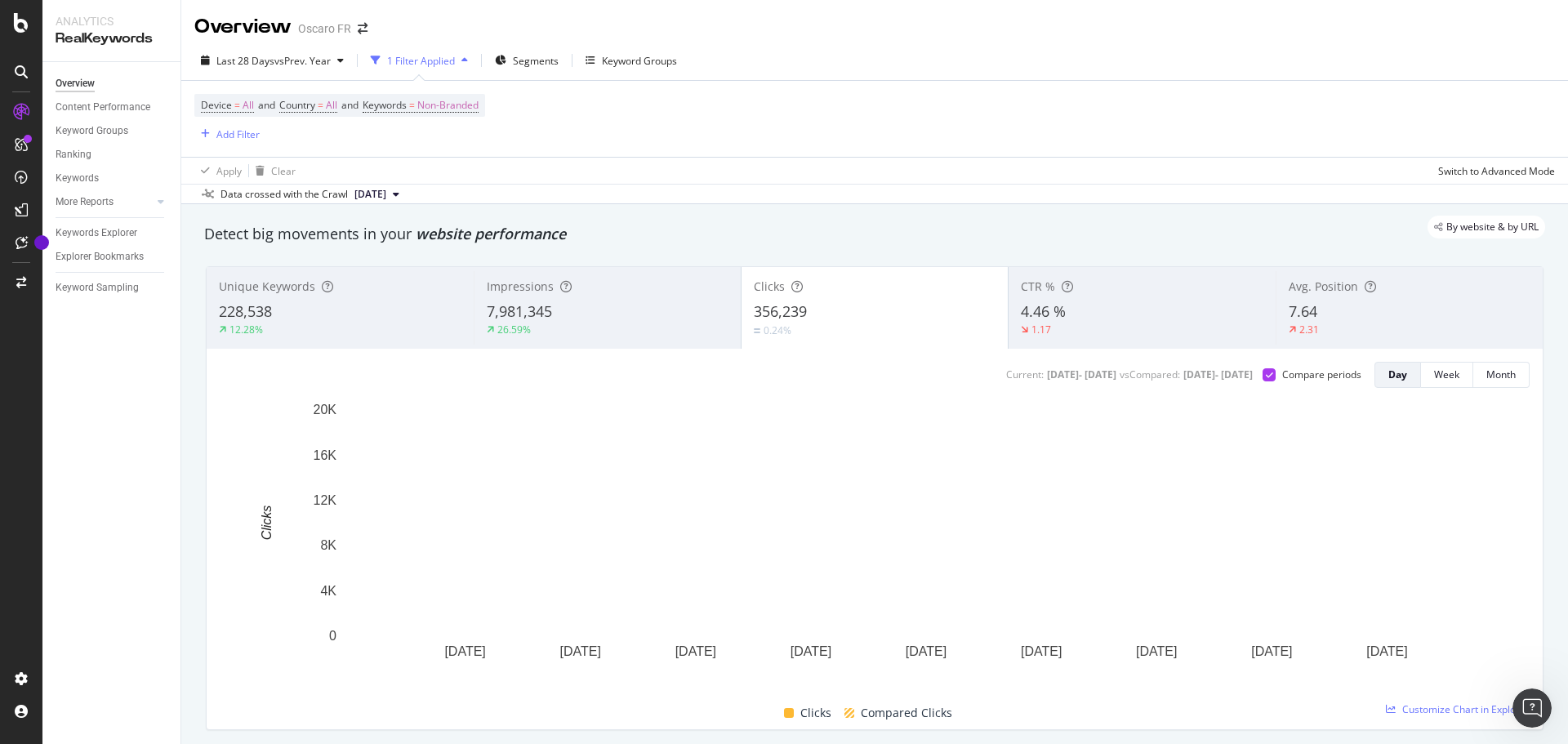
click at [807, 313] on div "356,239" at bounding box center [875, 312] width 243 height 21
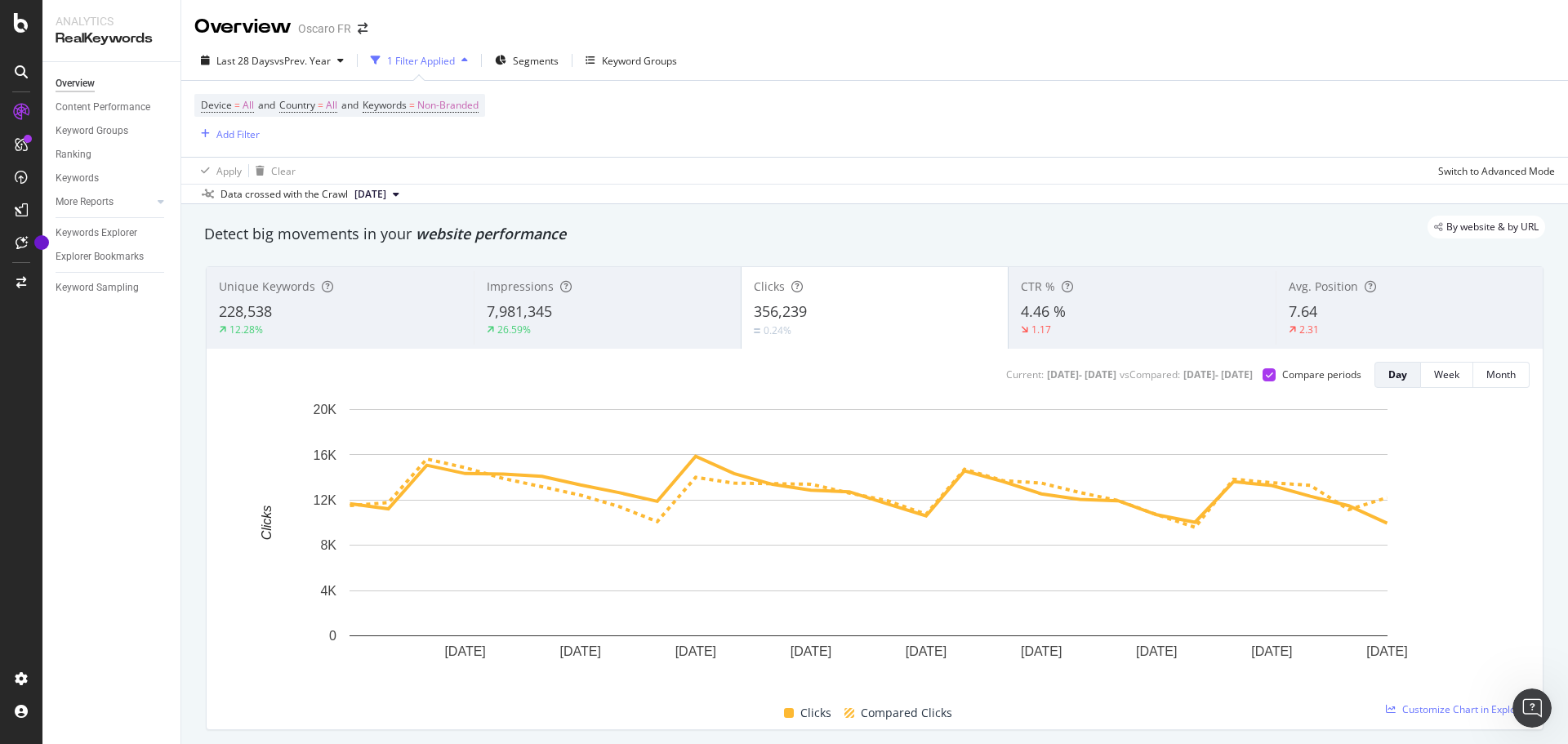
click at [694, 314] on div "7,981,345" at bounding box center [608, 312] width 242 height 21
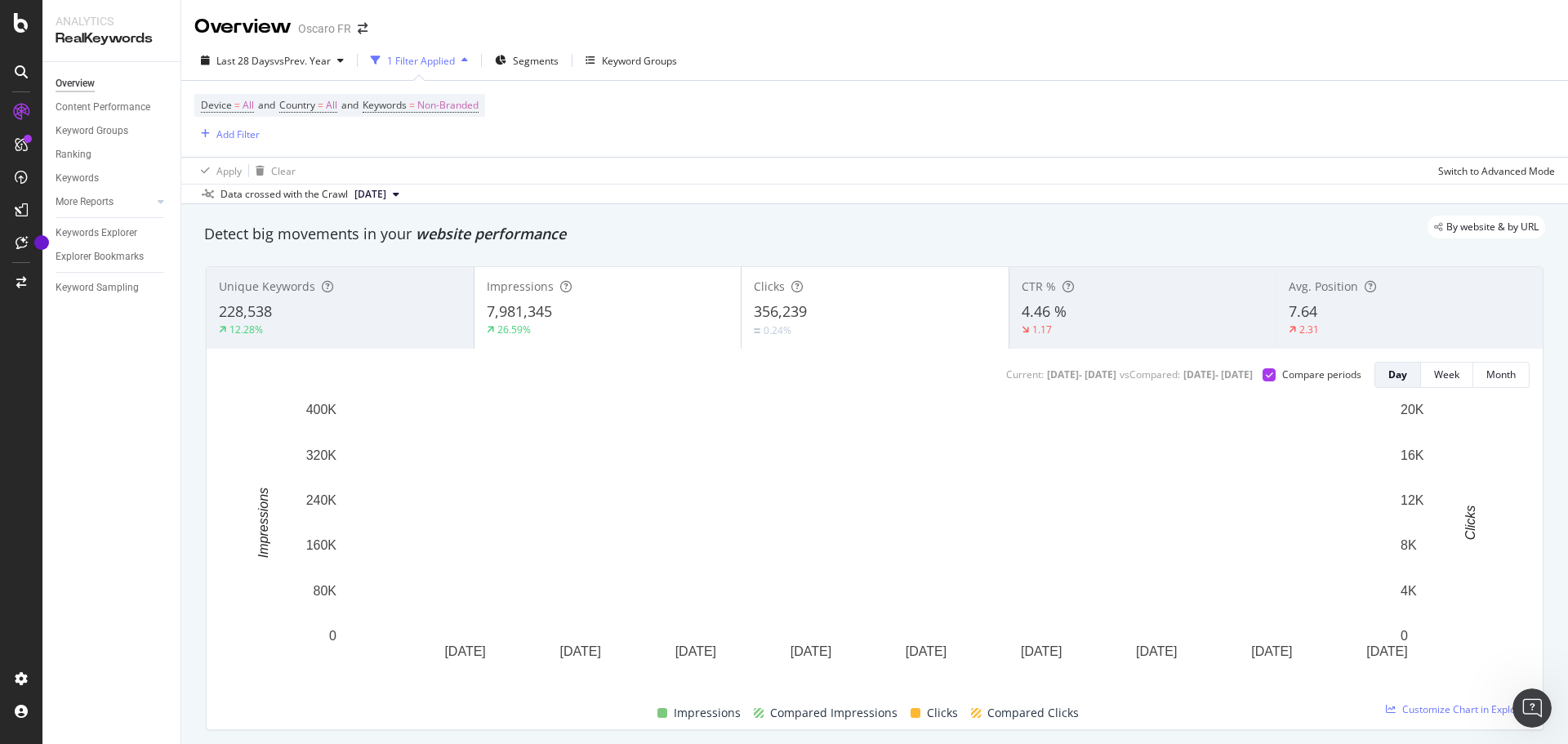
click at [815, 252] on div "Detect big movements in your website performance" at bounding box center [874, 235] width 1358 height 38
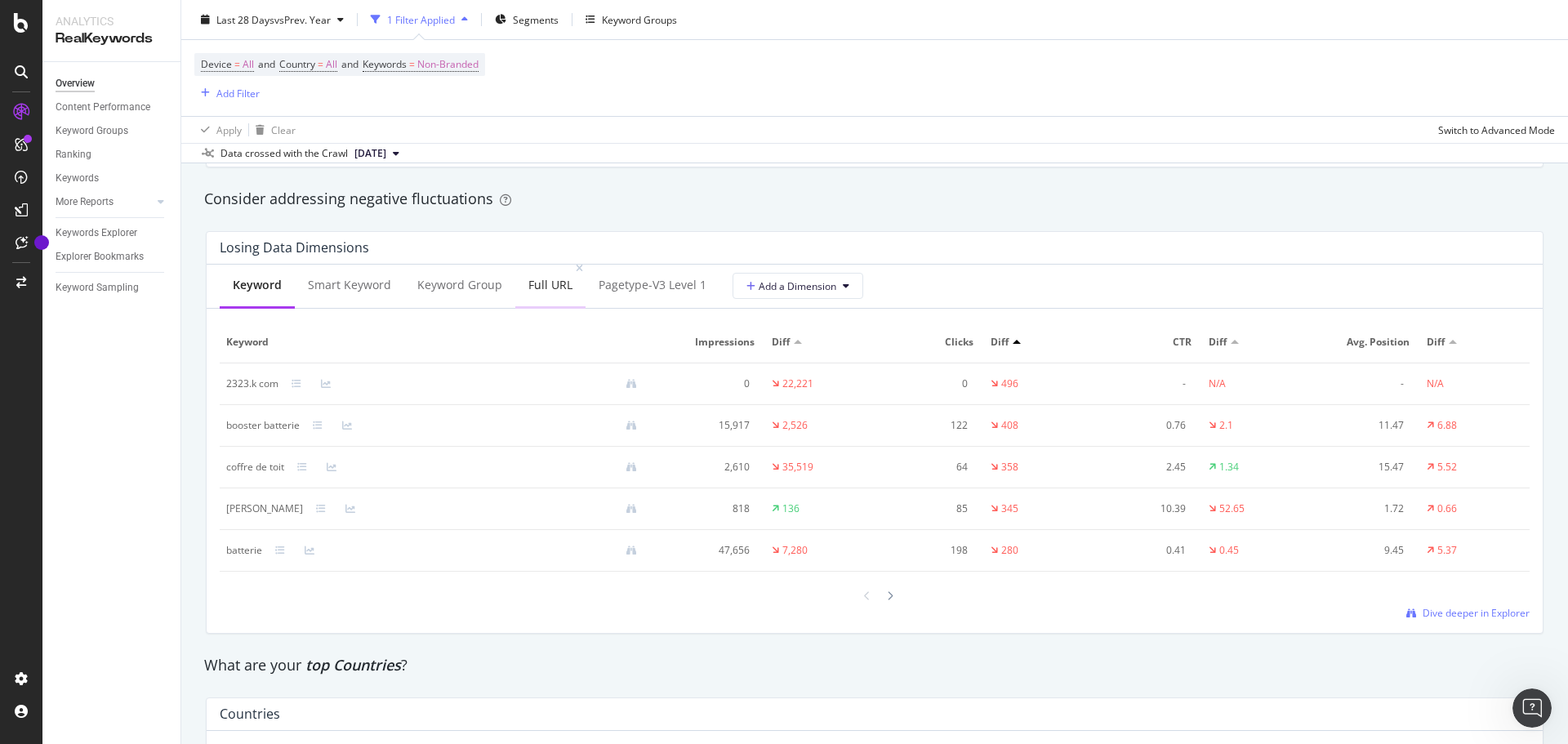
scroll to position [1389, 0]
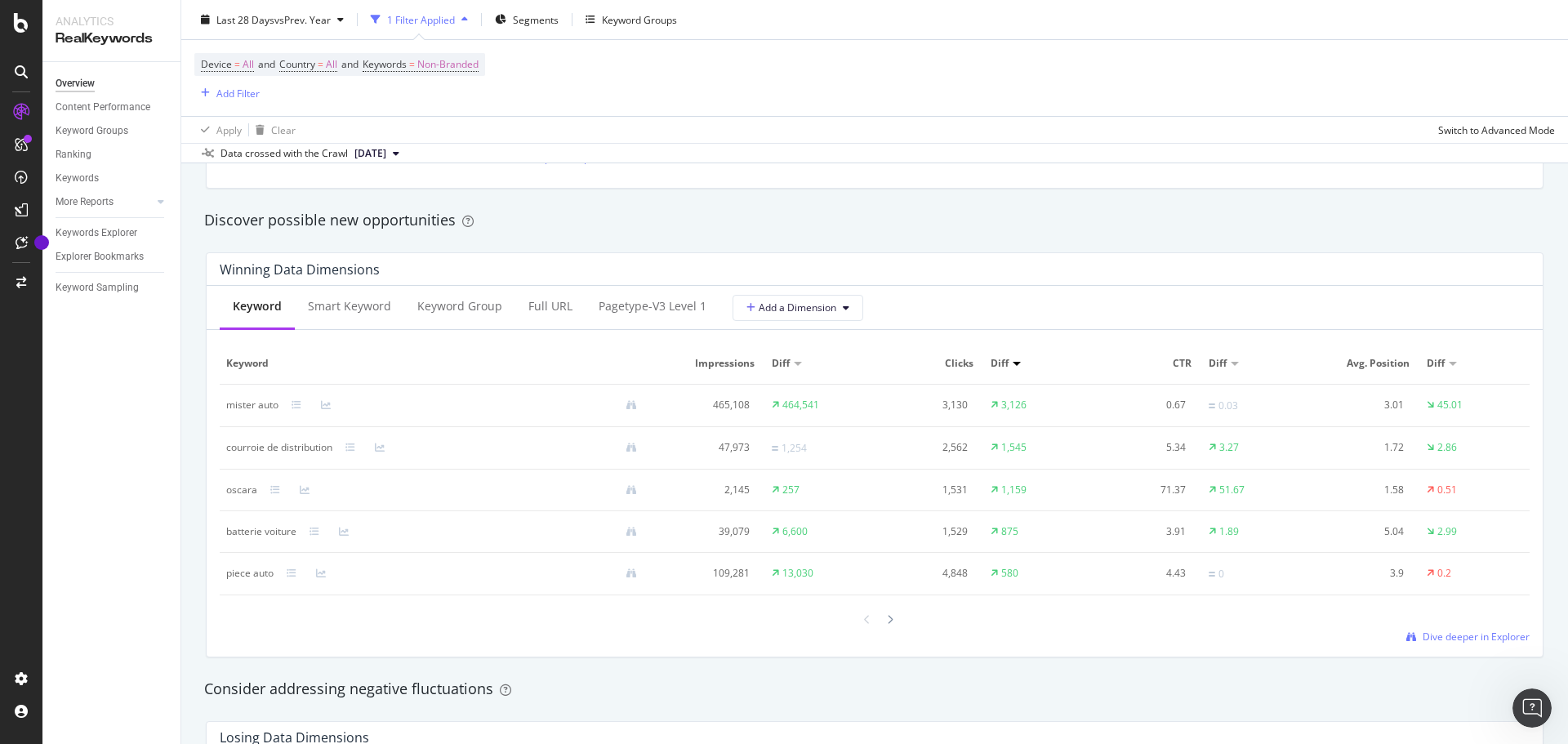
click at [1008, 236] on div "Discover possible new opportunities" at bounding box center [874, 220] width 1358 height 38
click at [898, 260] on div "Winning Data Dimensions" at bounding box center [874, 269] width 1335 height 33
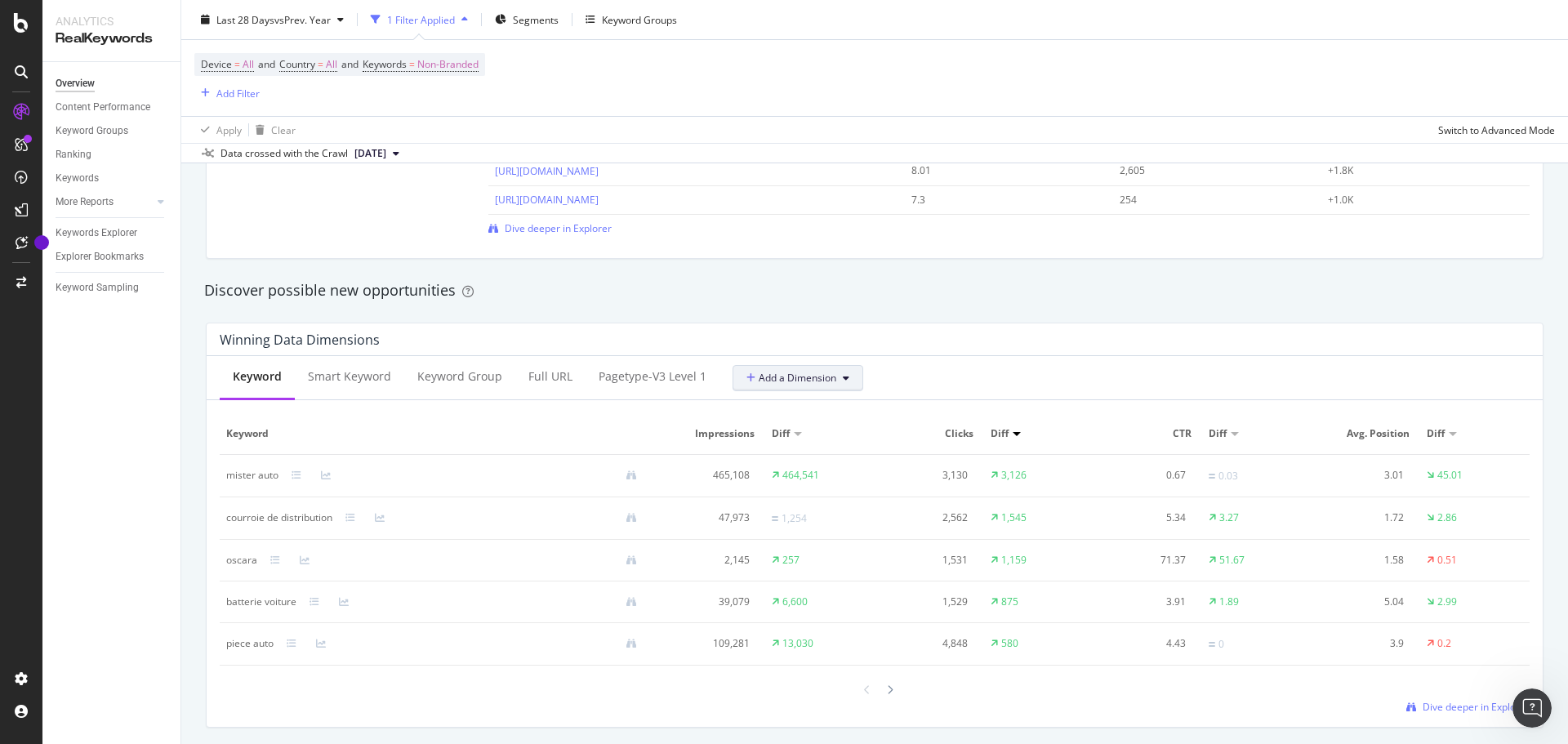
scroll to position [1307, 0]
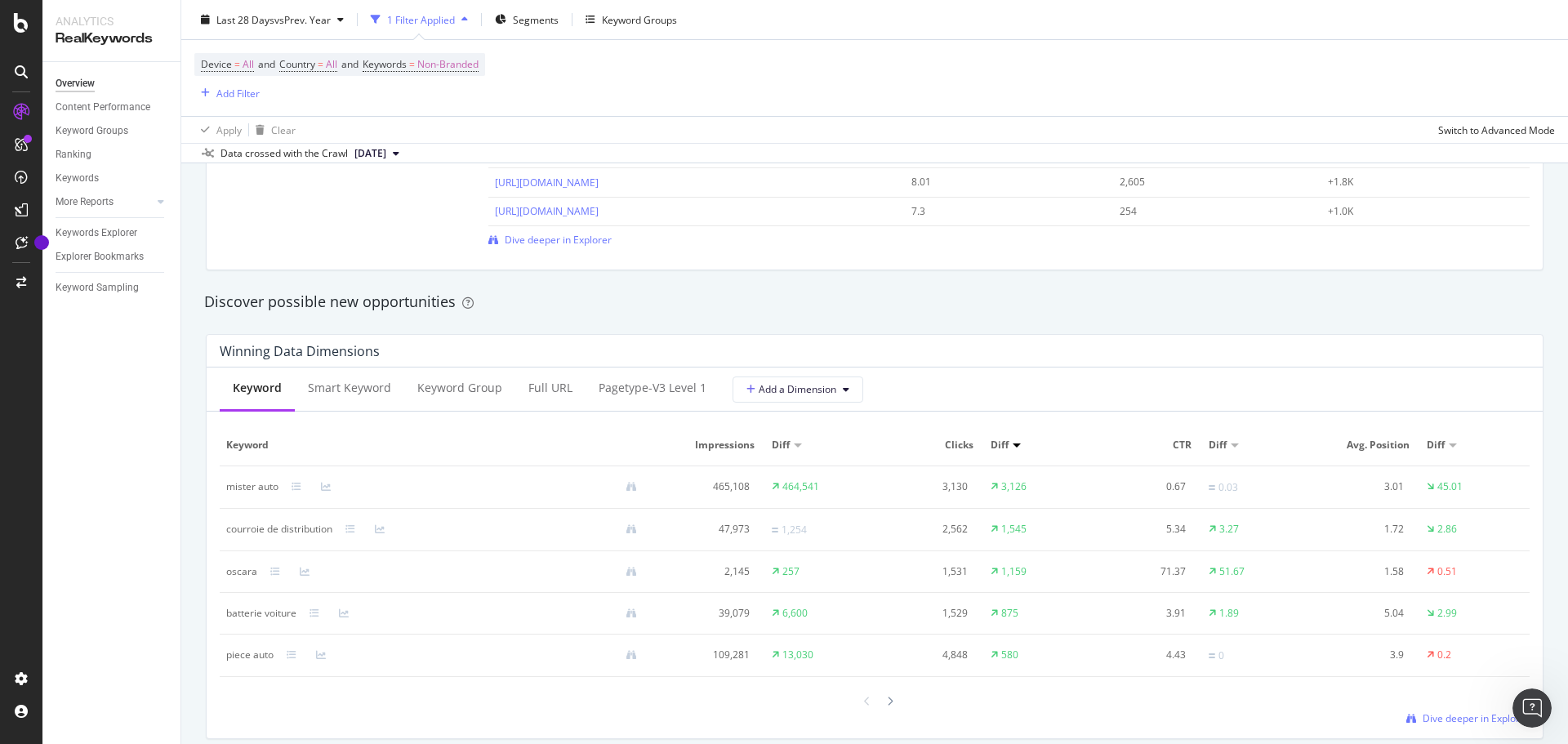
click at [735, 292] on div "Discover possible new opportunities" at bounding box center [874, 302] width 1341 height 21
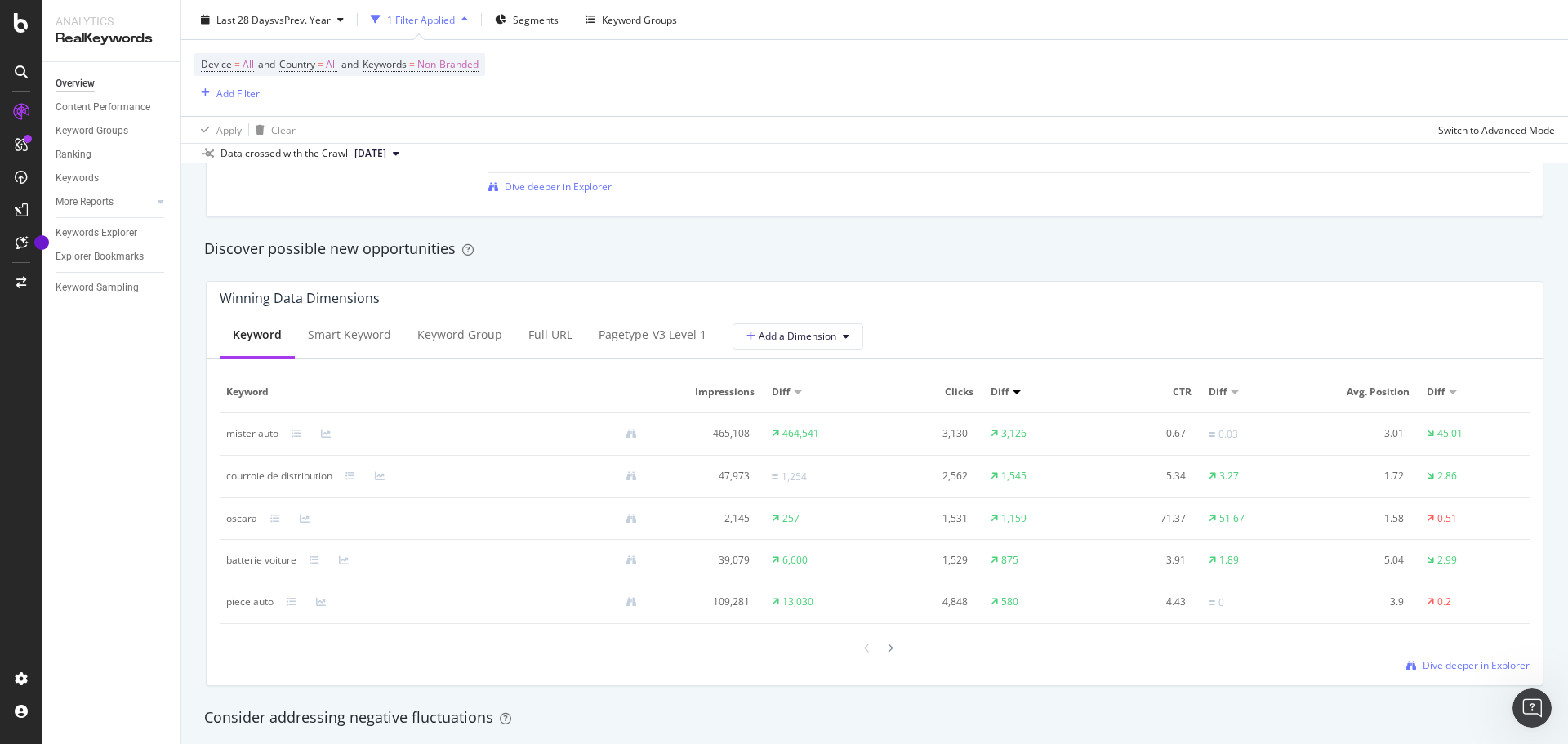
scroll to position [1389, 0]
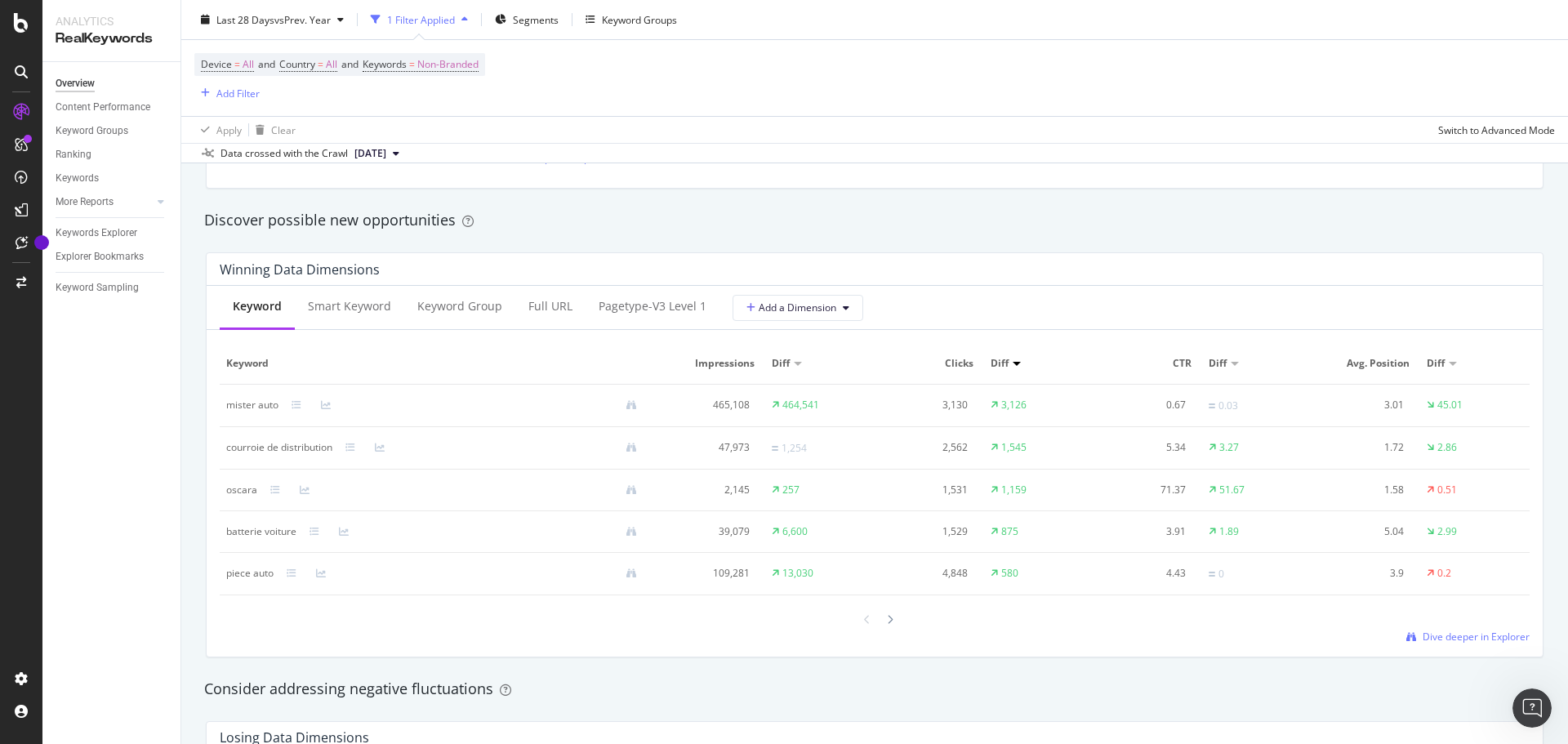
click at [782, 236] on div "Discover possible new opportunities" at bounding box center [874, 220] width 1358 height 38
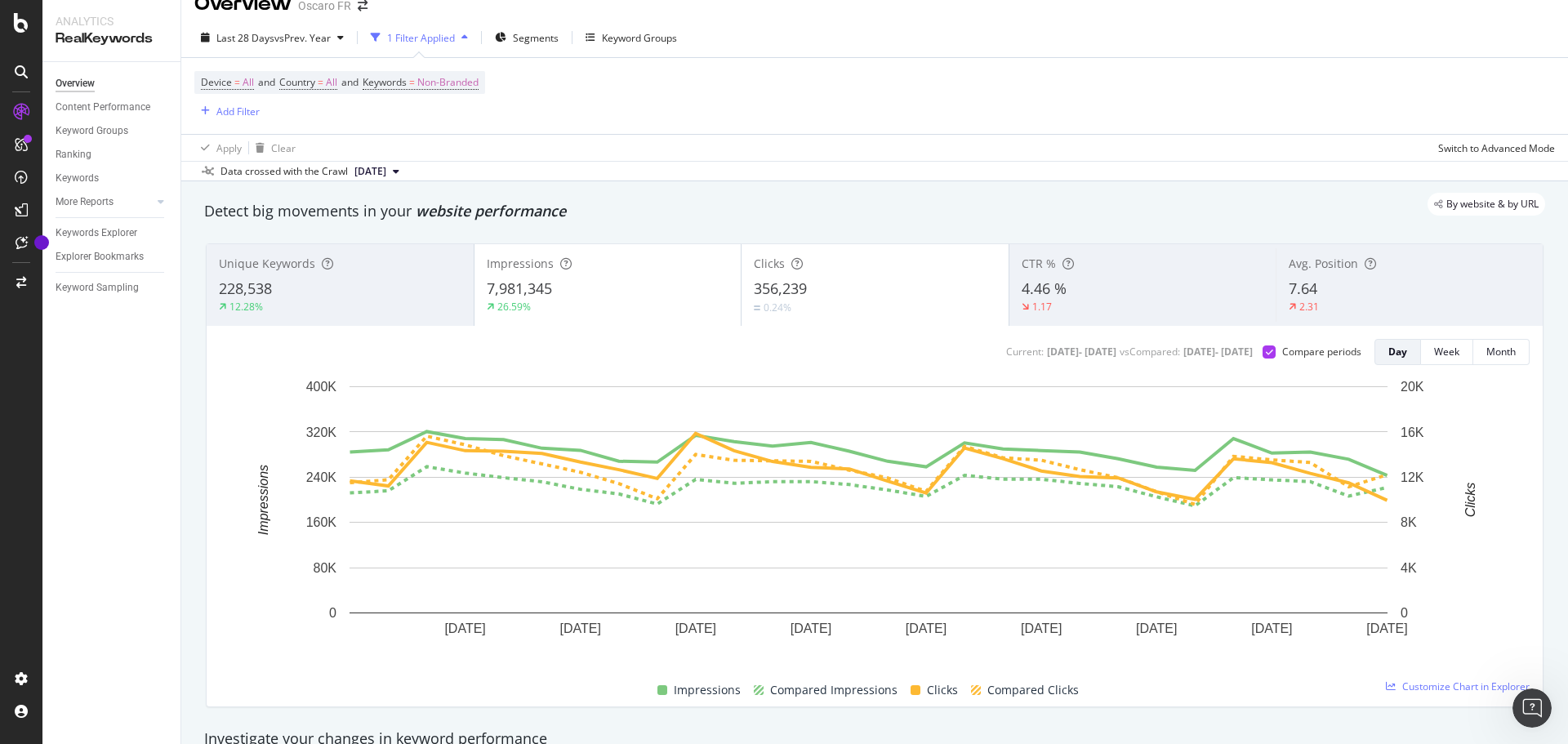
scroll to position [0, 0]
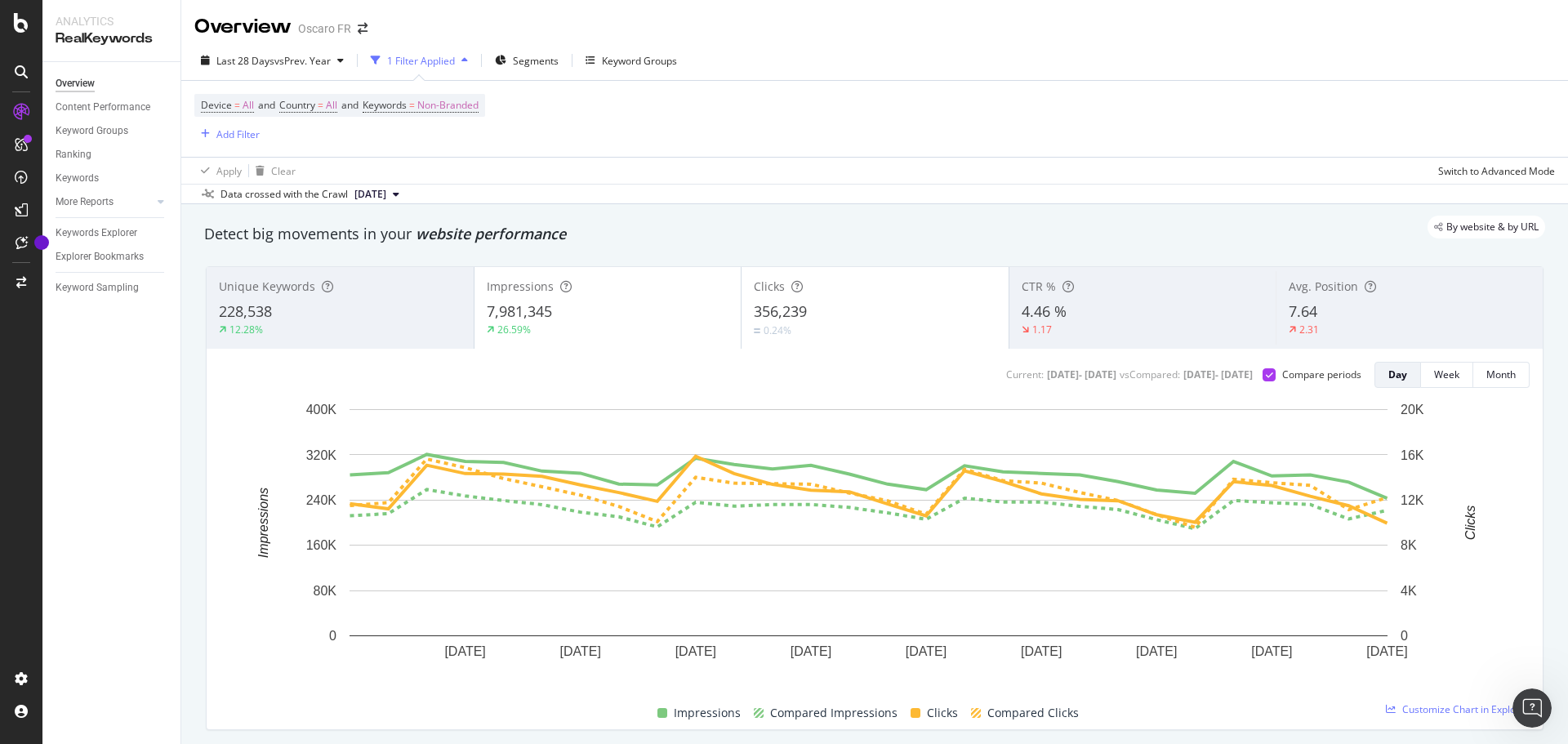
click at [1006, 74] on div "Last 28 Days vs Prev. Year 1 Filter Applied Segments Keyword Groups" at bounding box center [874, 64] width 1387 height 33
click at [831, 189] on div "Data crossed with the Crawl [DATE]" at bounding box center [874, 193] width 1387 height 19
click at [904, 151] on div "Device = All and Country = All and Keywords = Non-Branded Add Filter" at bounding box center [874, 119] width 1360 height 76
click at [649, 313] on div "7,981,345" at bounding box center [608, 312] width 243 height 21
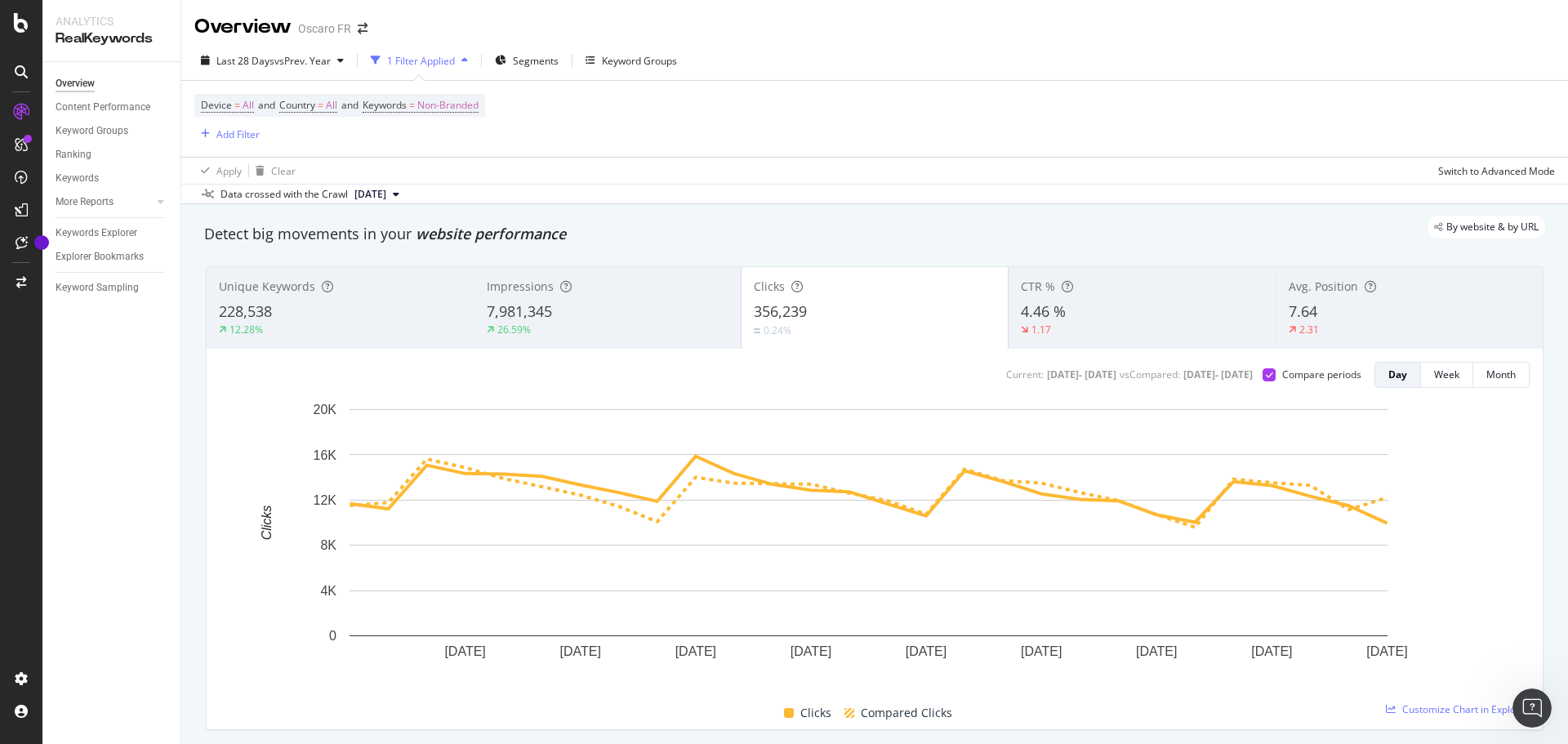
click at [904, 231] on div "By website & by URL" at bounding box center [866, 227] width 1358 height 23
click at [640, 280] on div "Impressions" at bounding box center [608, 287] width 242 height 17
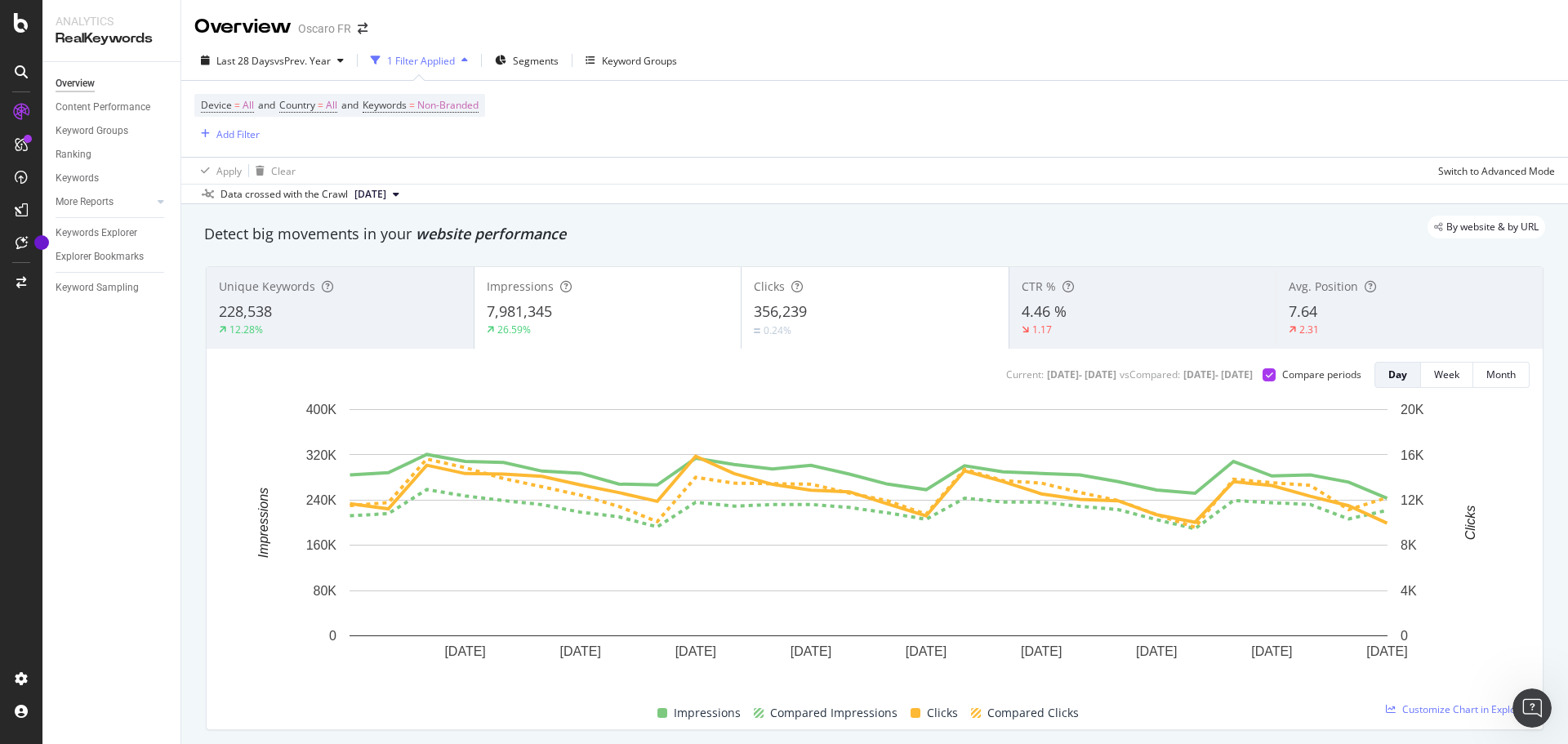
drag, startPoint x: 743, startPoint y: 221, endPoint x: 692, endPoint y: 223, distance: 51.0
click at [728, 223] on div "By website & by URL" at bounding box center [866, 227] width 1358 height 23
click at [672, 293] on div "Impressions" at bounding box center [608, 287] width 243 height 17
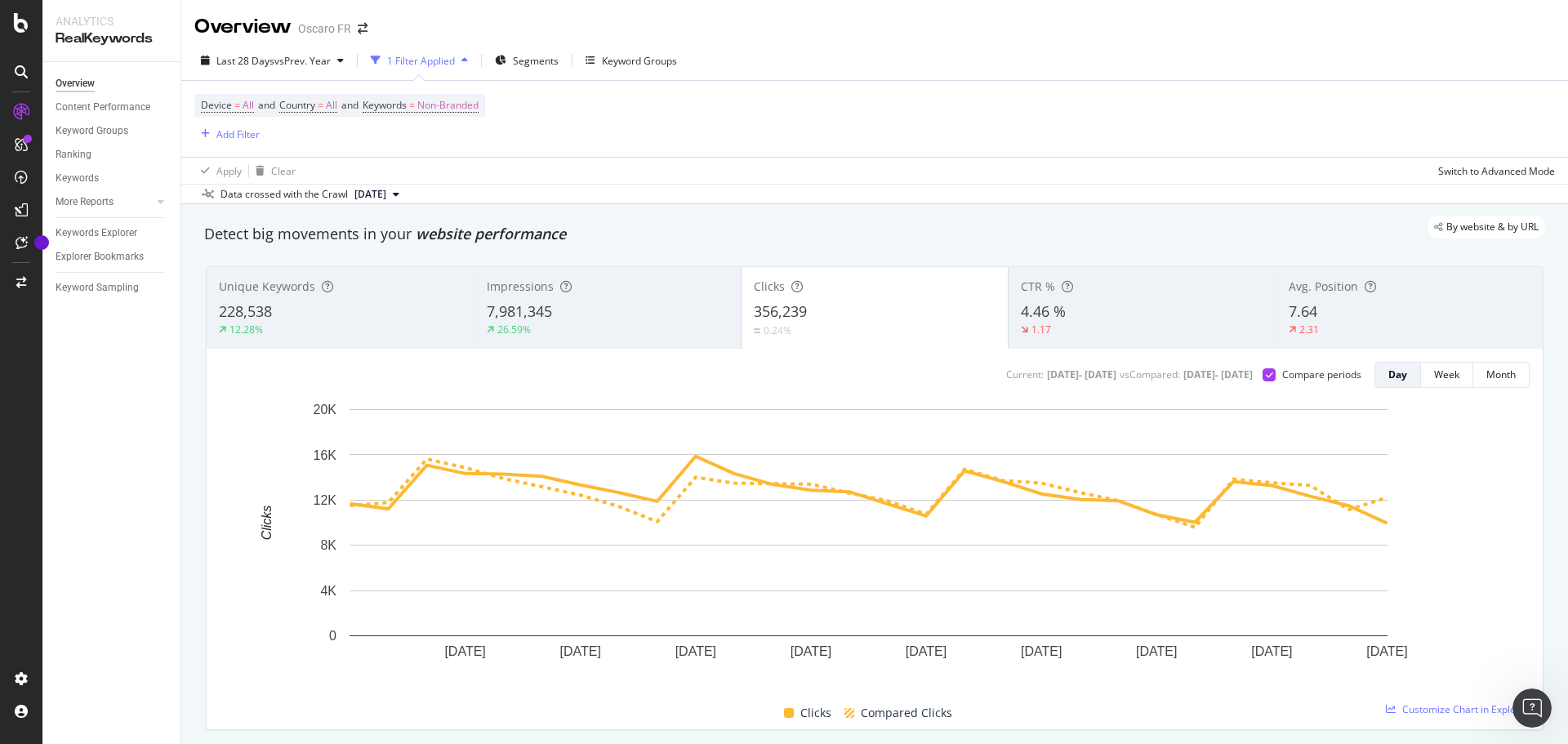
click at [671, 295] on div "Impressions" at bounding box center [608, 287] width 242 height 17
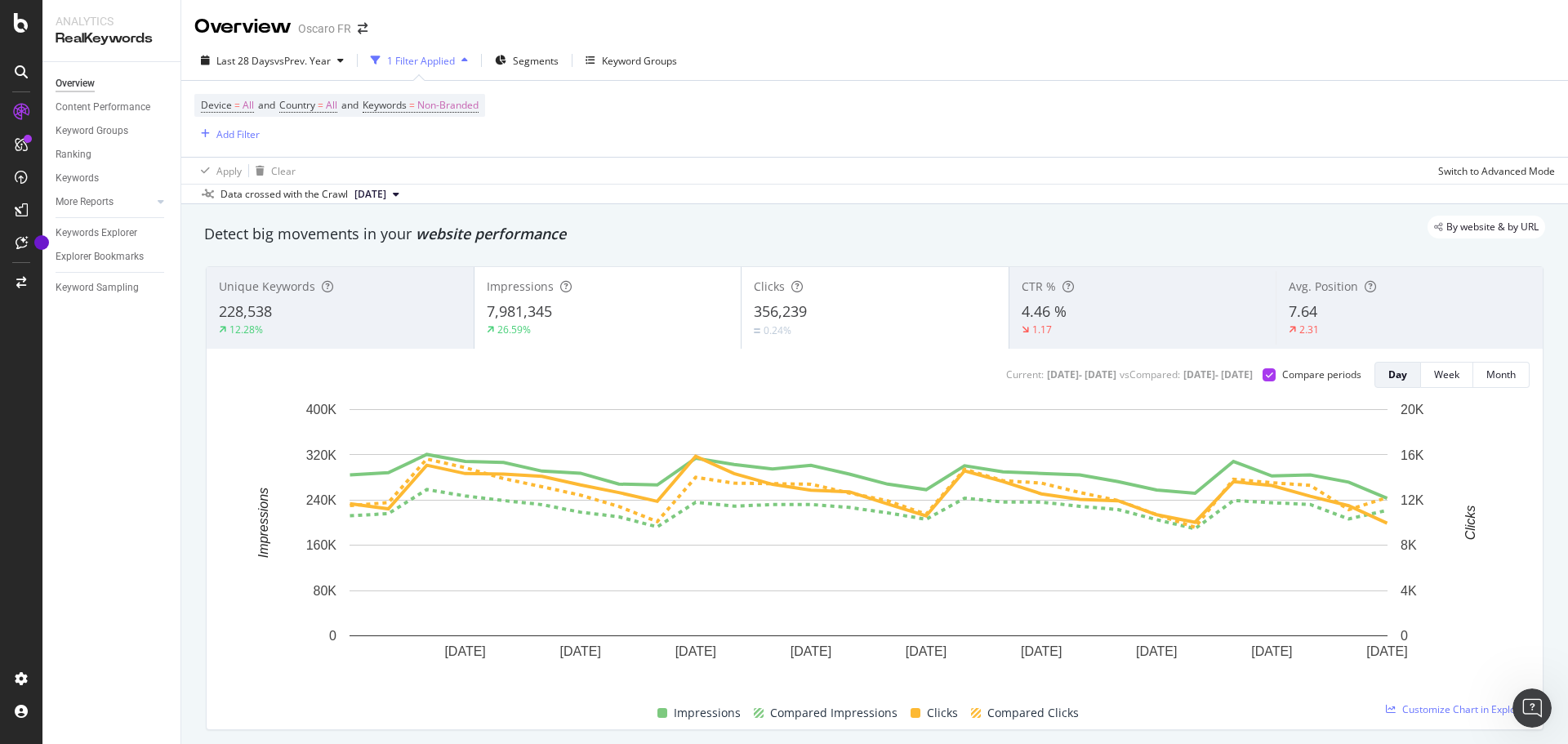
click at [841, 312] on div "356,239" at bounding box center [875, 312] width 243 height 21
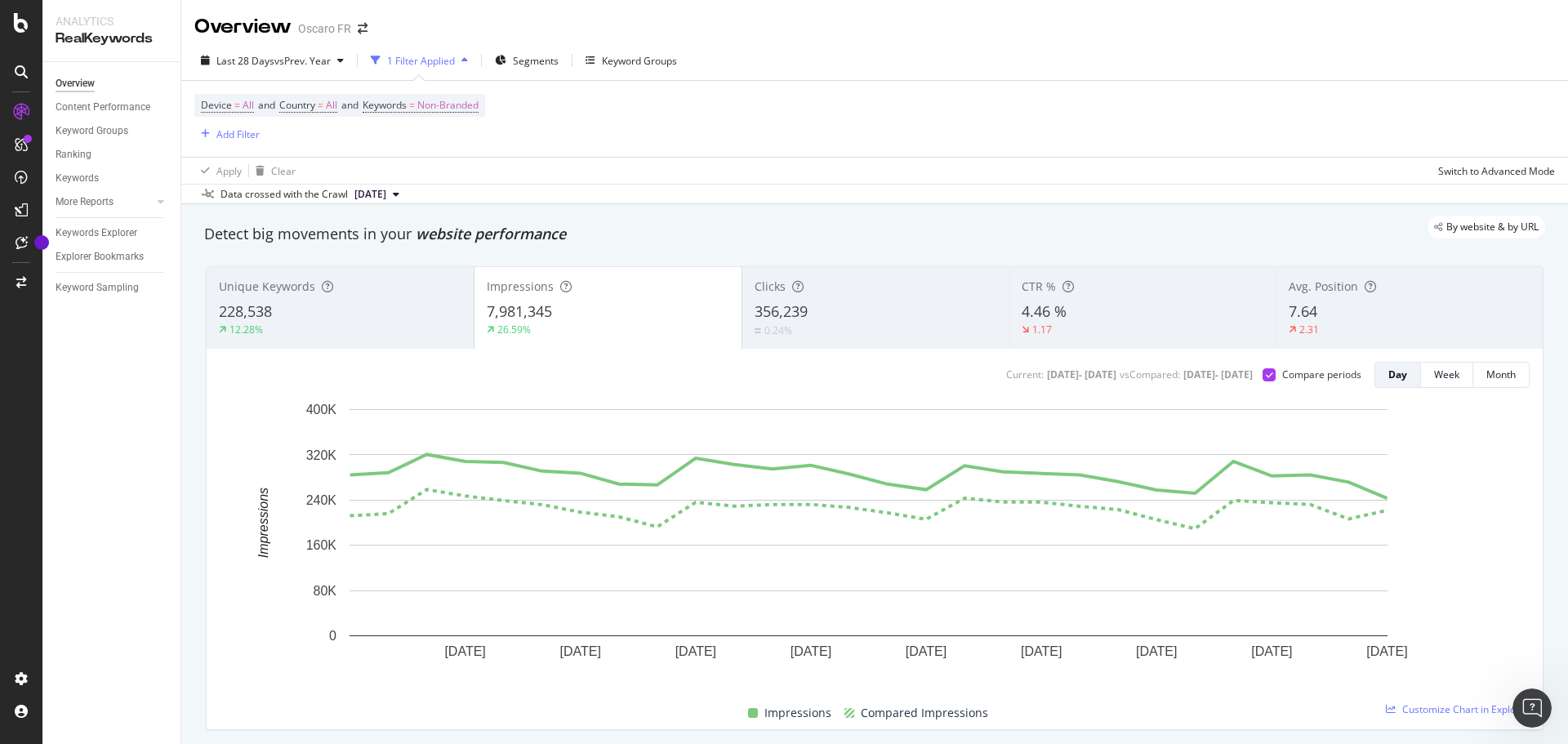
click at [820, 311] on div "356,239" at bounding box center [876, 312] width 243 height 21
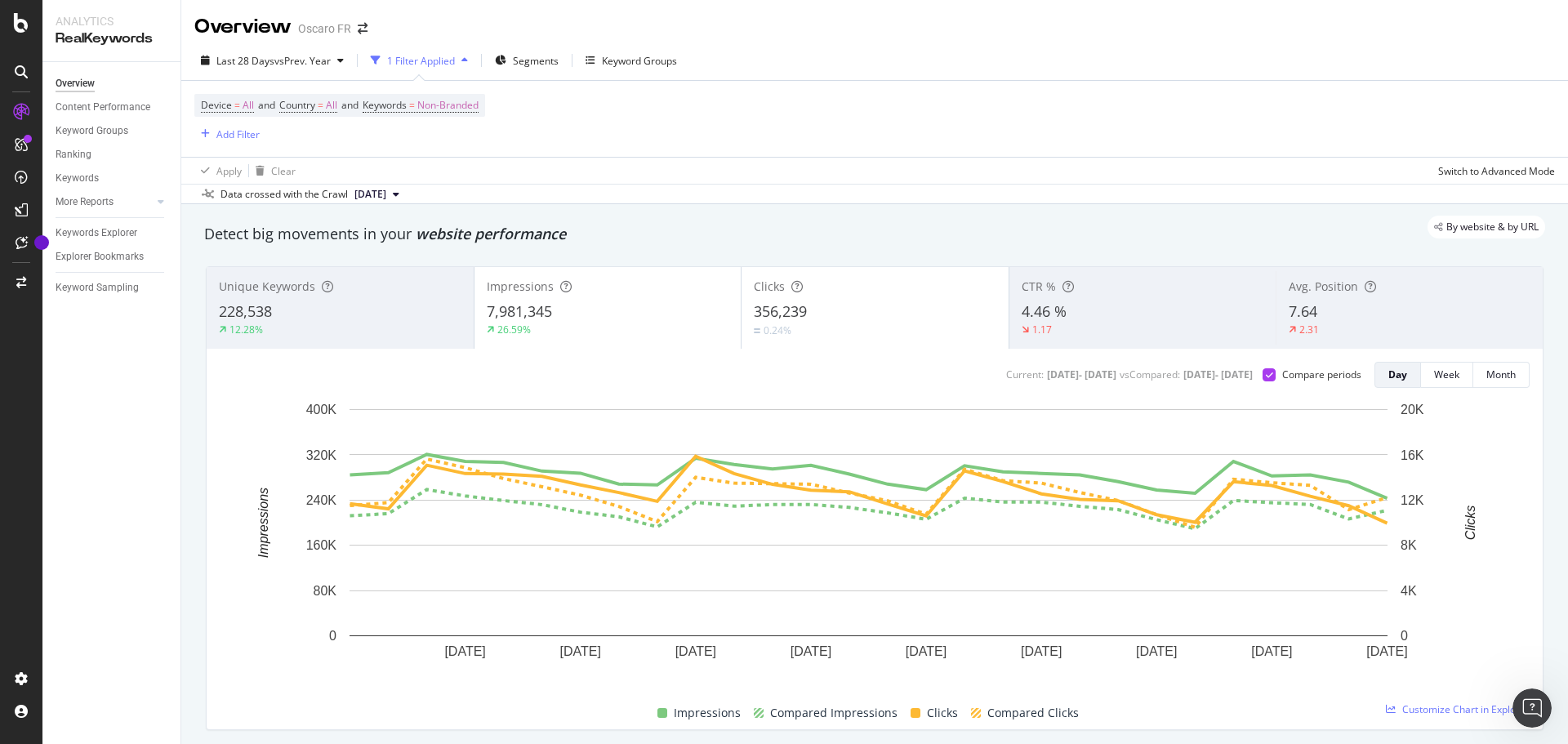
click at [986, 102] on div "Device = All and Country = All and Keywords = Non-Branded Add Filter" at bounding box center [874, 119] width 1360 height 76
click at [853, 126] on div "Device = All and Country = All and Keywords = Non-Branded Add Filter" at bounding box center [874, 119] width 1360 height 76
click at [1006, 85] on div "Device = All and Country = All and Keywords = Non-Branded Add Filter" at bounding box center [874, 119] width 1360 height 76
click at [524, 17] on div "Overview Oscaro FR" at bounding box center [874, 20] width 1387 height 40
